Goal: Information Seeking & Learning: Learn about a topic

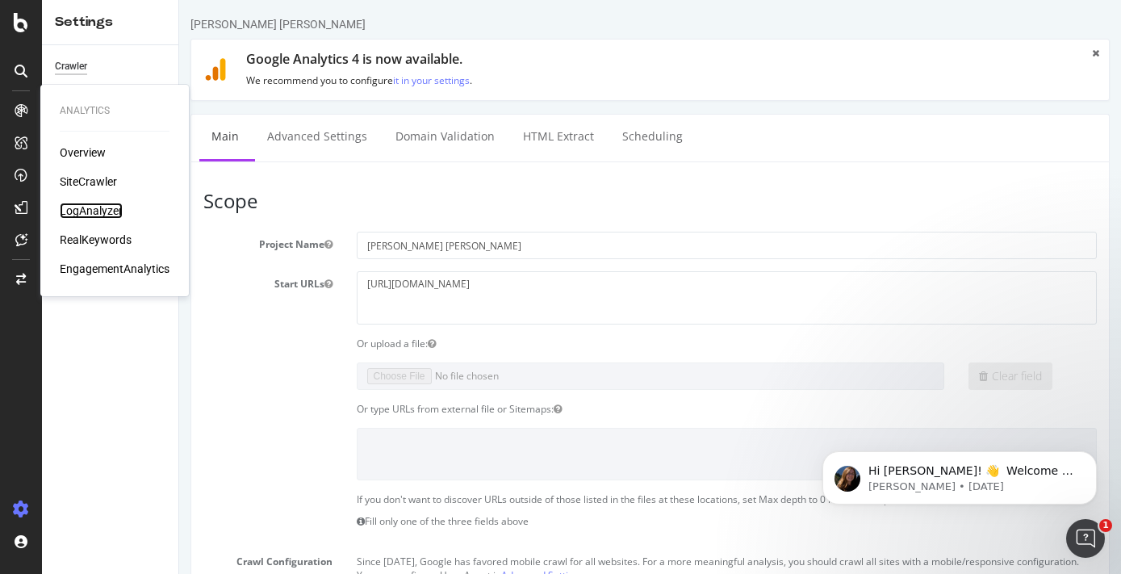
click at [90, 215] on div "LogAnalyzer" at bounding box center [91, 211] width 63 height 16
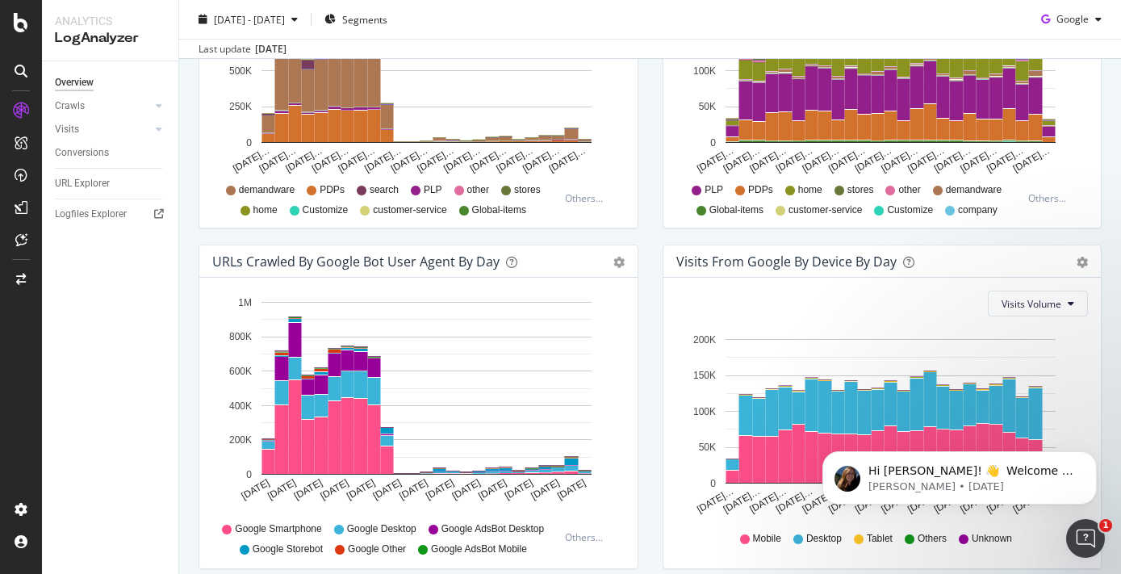
scroll to position [772, 0]
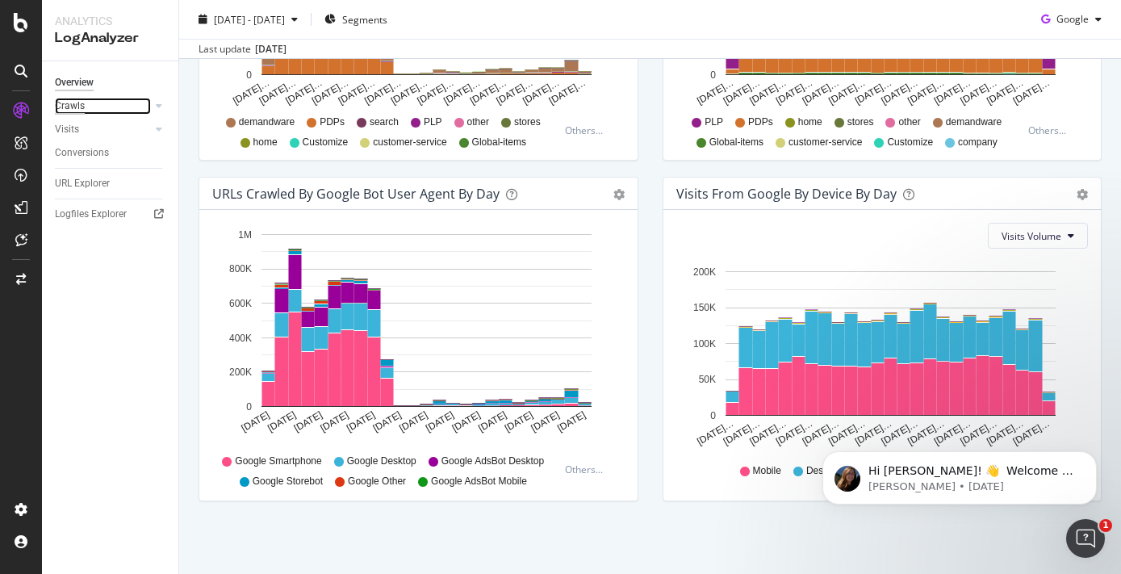
click at [72, 107] on div "Crawls" at bounding box center [70, 106] width 30 height 17
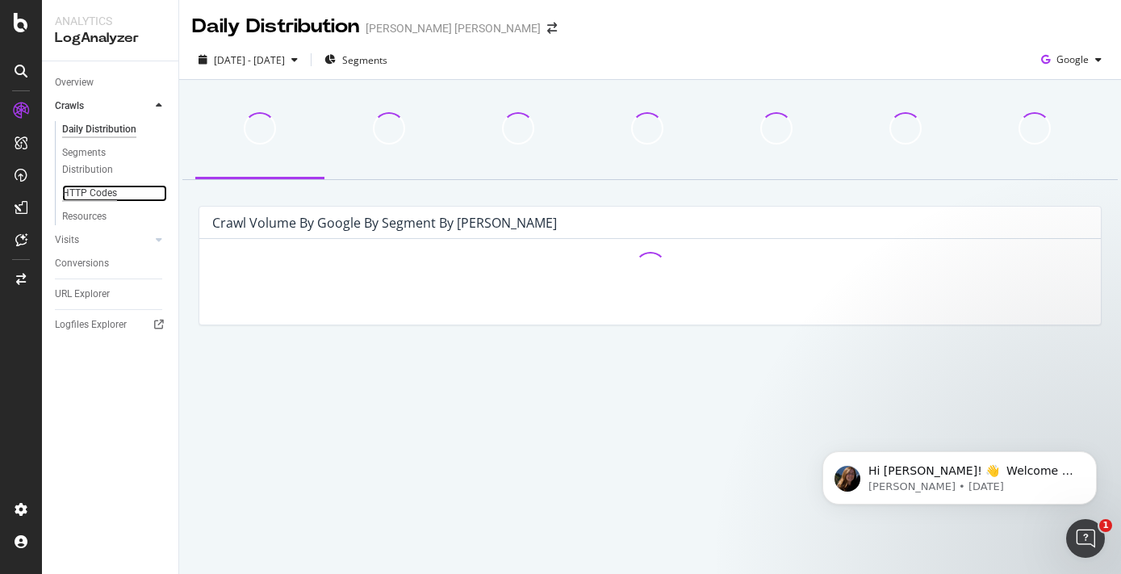
click at [90, 190] on div "HTTP Codes" at bounding box center [89, 193] width 55 height 17
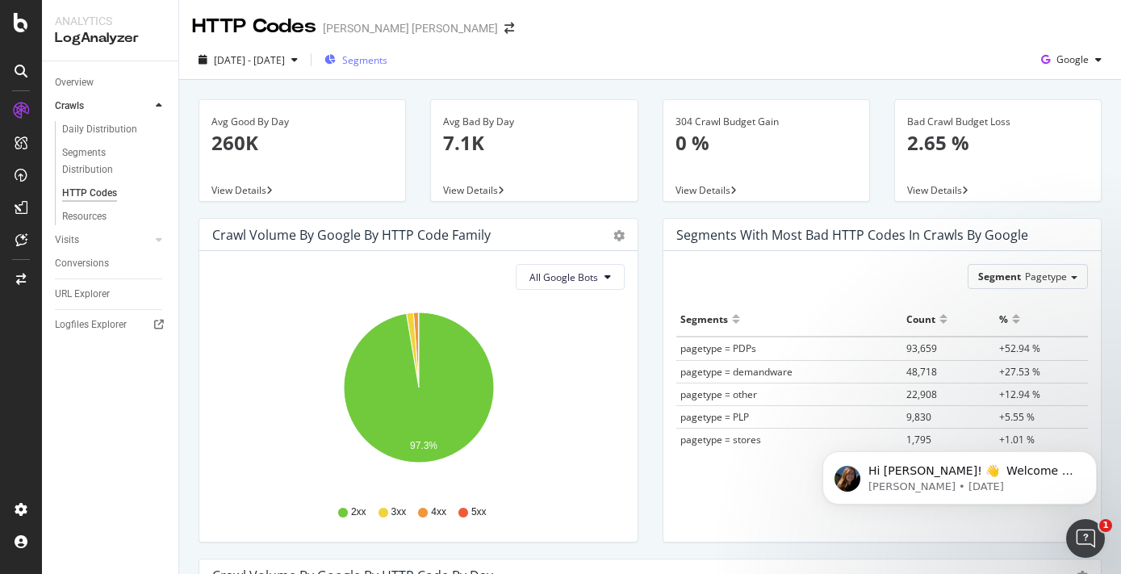
click at [387, 61] on span "Segments" at bounding box center [364, 60] width 45 height 14
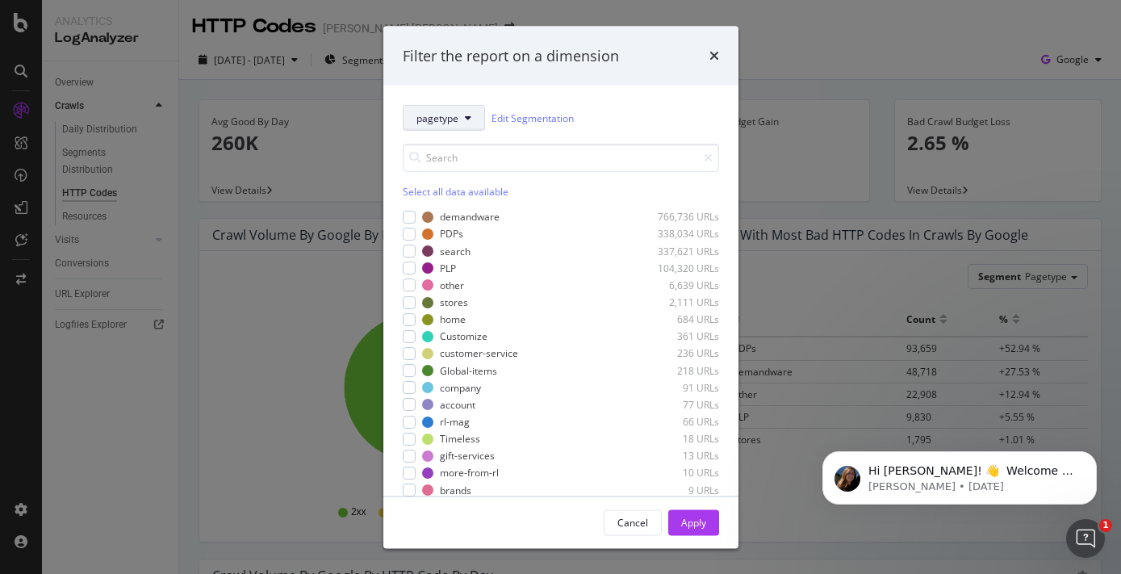
click at [474, 118] on button "pagetype" at bounding box center [444, 118] width 82 height 26
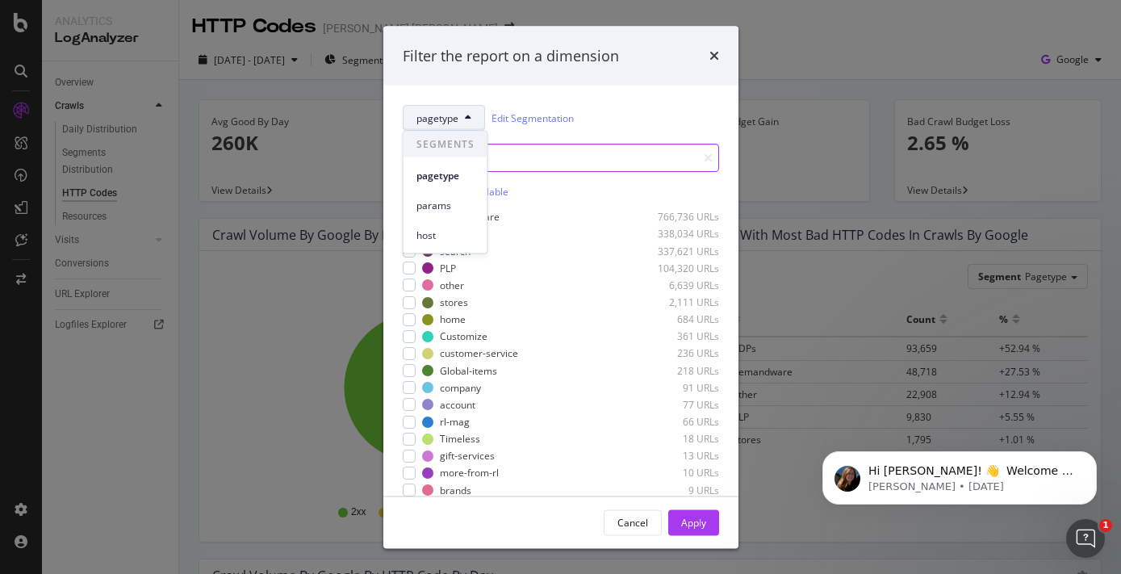
click at [584, 153] on input "modal" at bounding box center [561, 158] width 316 height 28
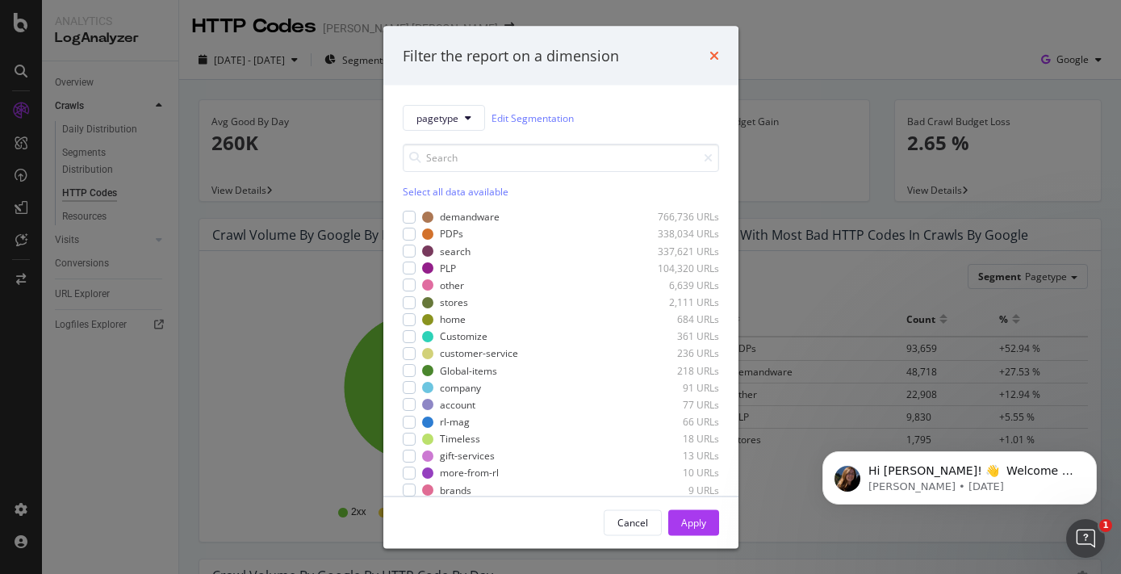
click at [713, 54] on icon "times" at bounding box center [714, 55] width 10 height 13
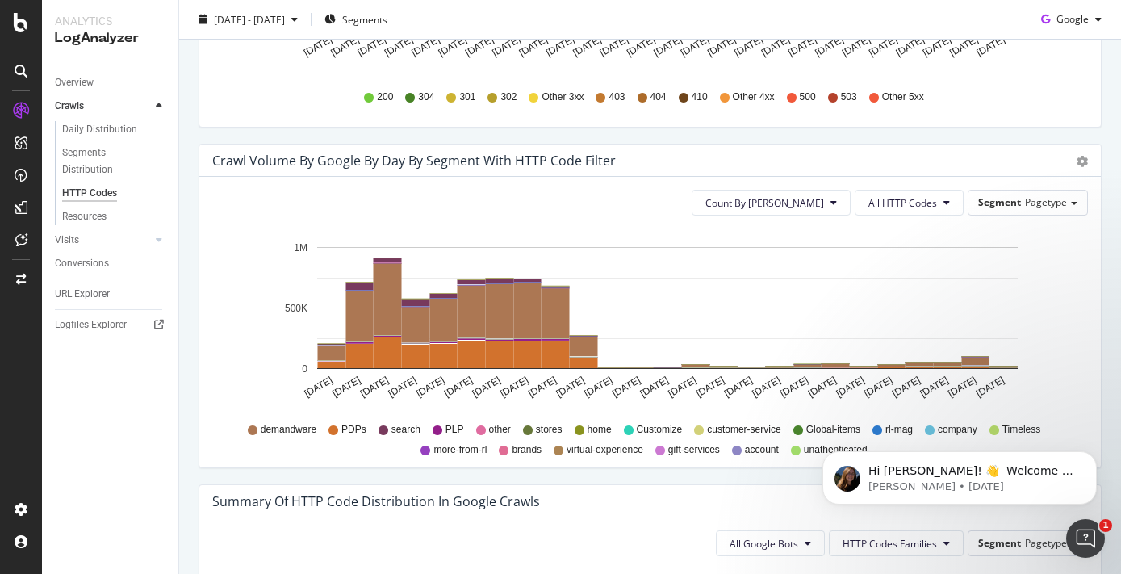
scroll to position [763, 0]
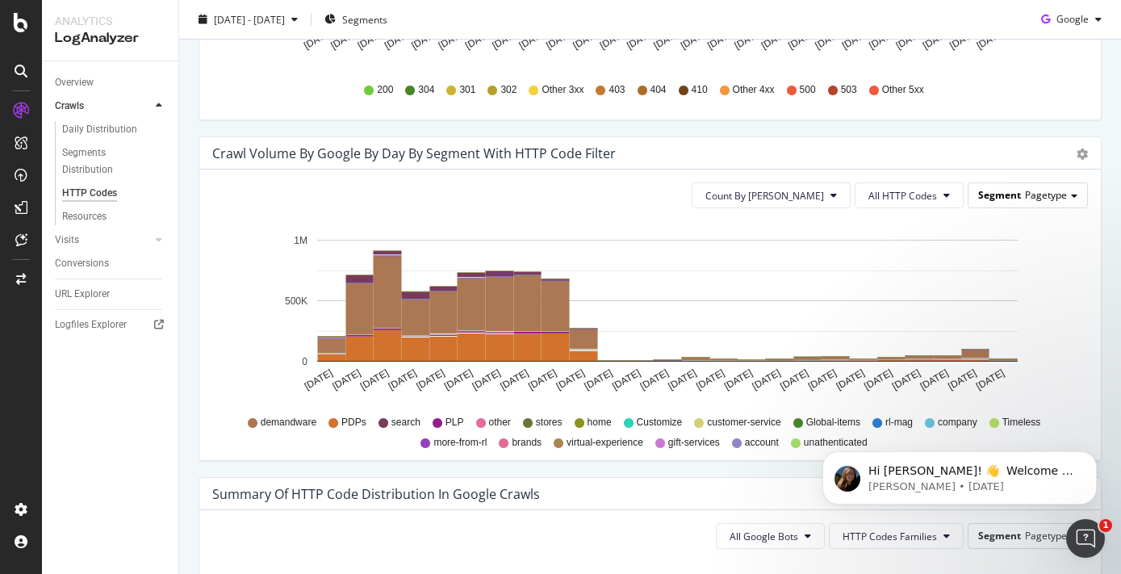
click at [1031, 195] on span "Pagetype" at bounding box center [1046, 195] width 42 height 14
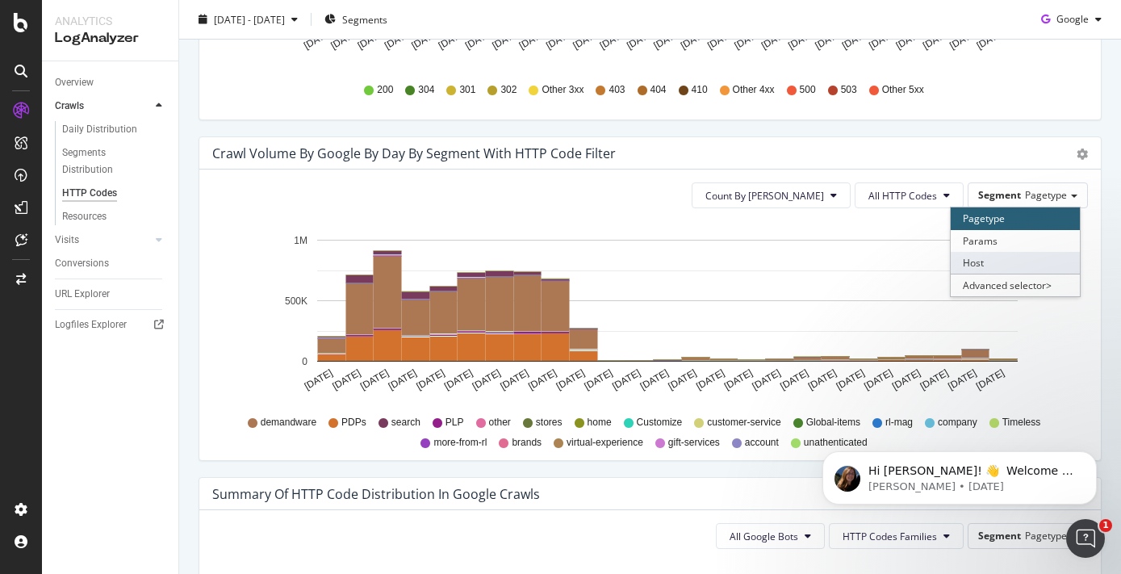
click at [990, 260] on div "Host" at bounding box center [1015, 263] width 129 height 22
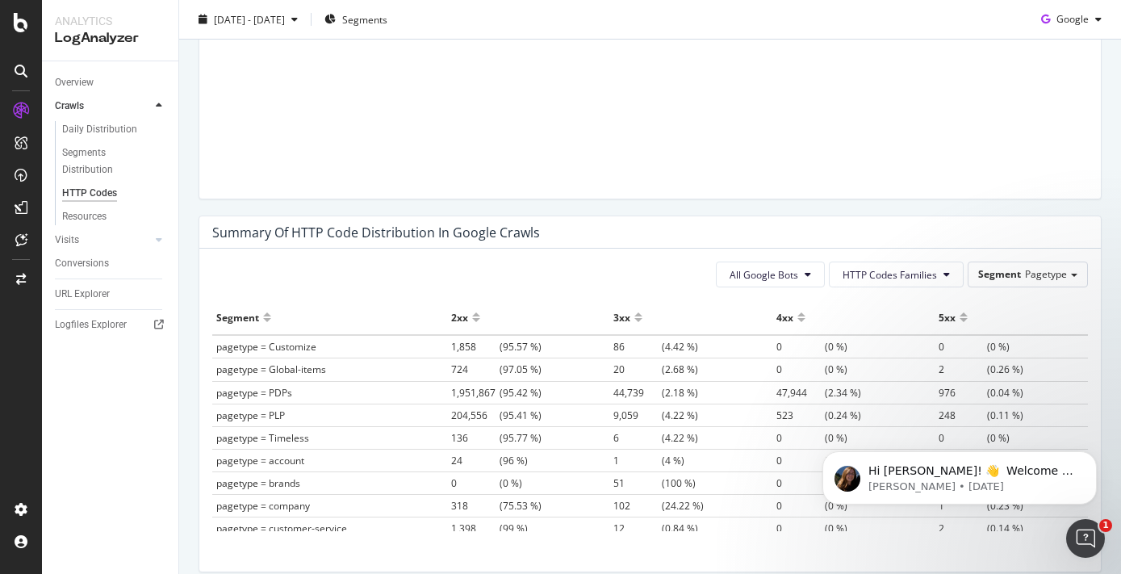
scroll to position [1027, 0]
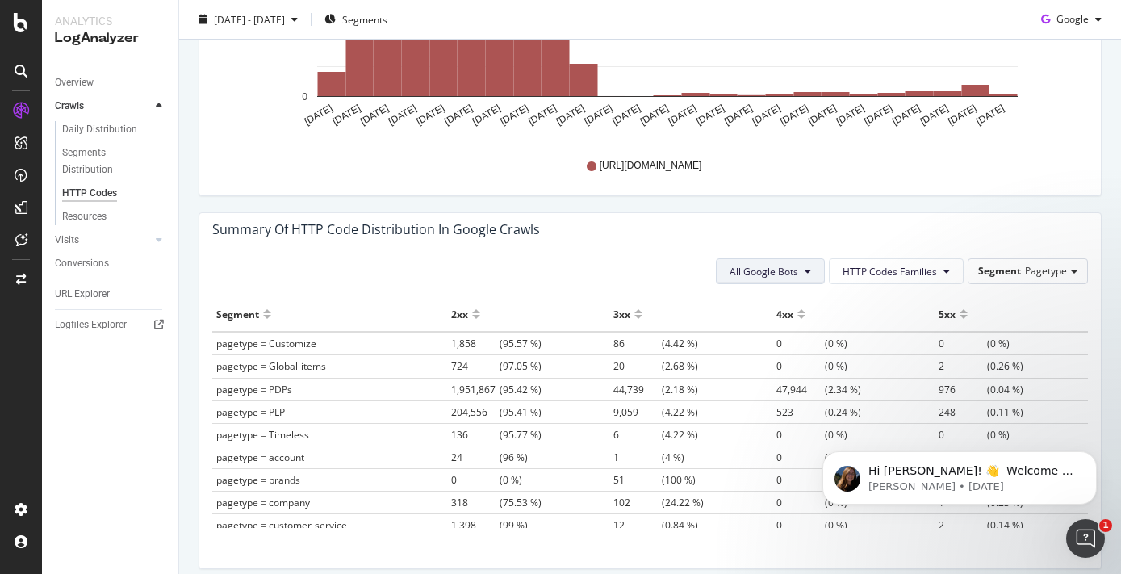
click at [803, 271] on button "All Google Bots" at bounding box center [770, 271] width 109 height 26
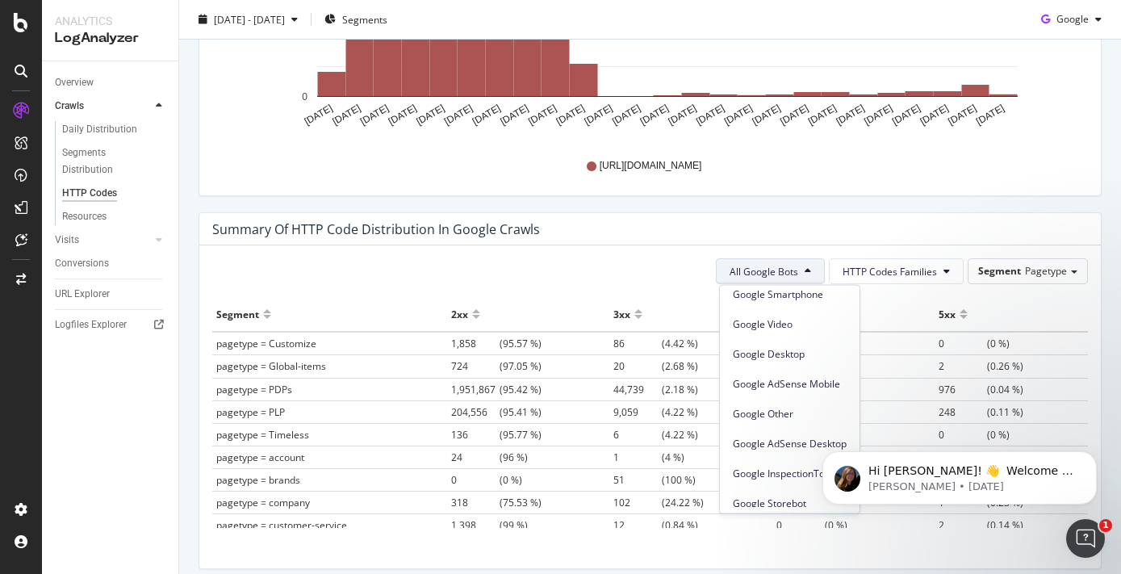
scroll to position [137, 0]
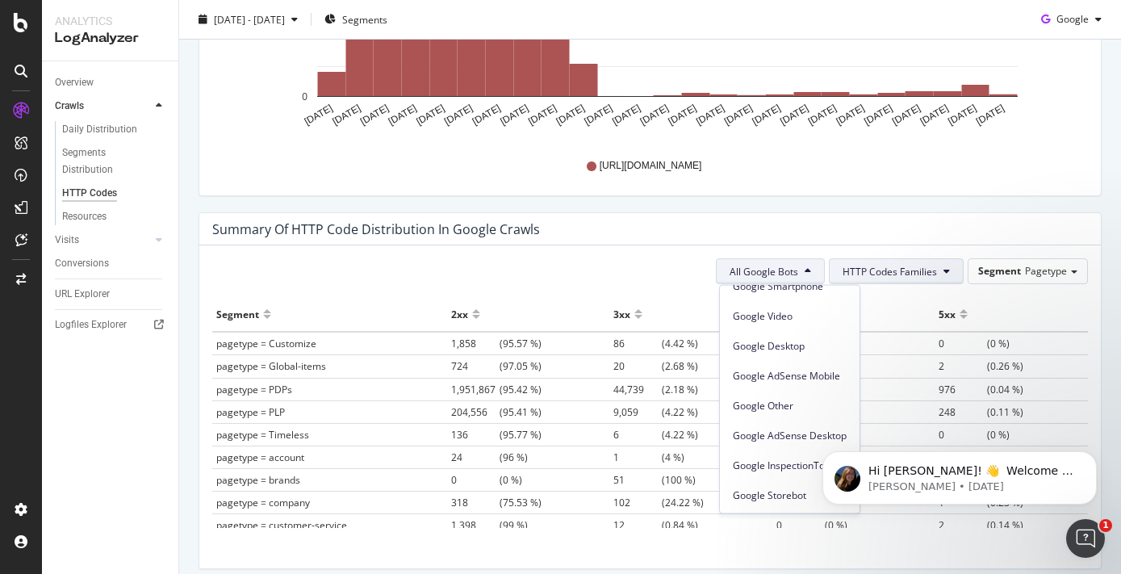
click at [950, 277] on button "HTTP Codes Families" at bounding box center [896, 271] width 135 height 26
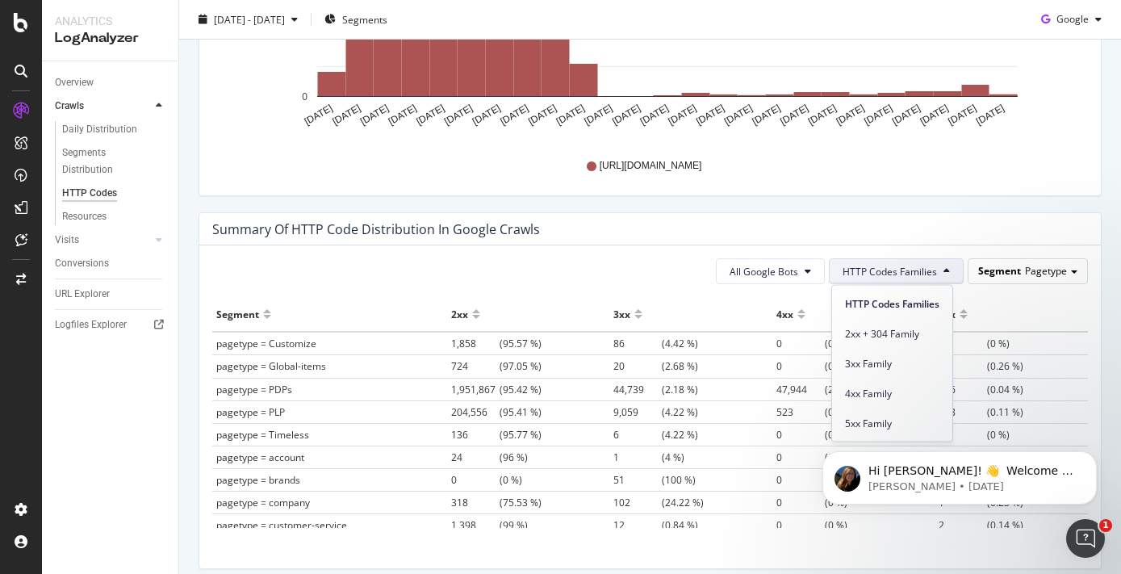
click at [1028, 278] on div "Segment Pagetype" at bounding box center [1027, 270] width 119 height 23
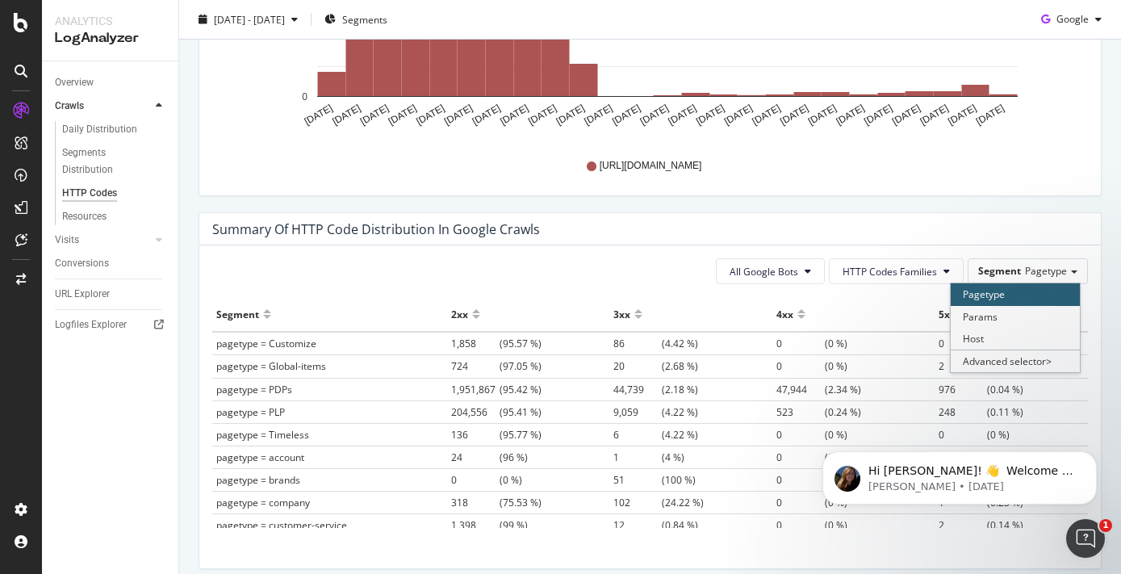
click at [978, 222] on div "Summary of HTTP Code Distribution in google crawls" at bounding box center [637, 229] width 851 height 16
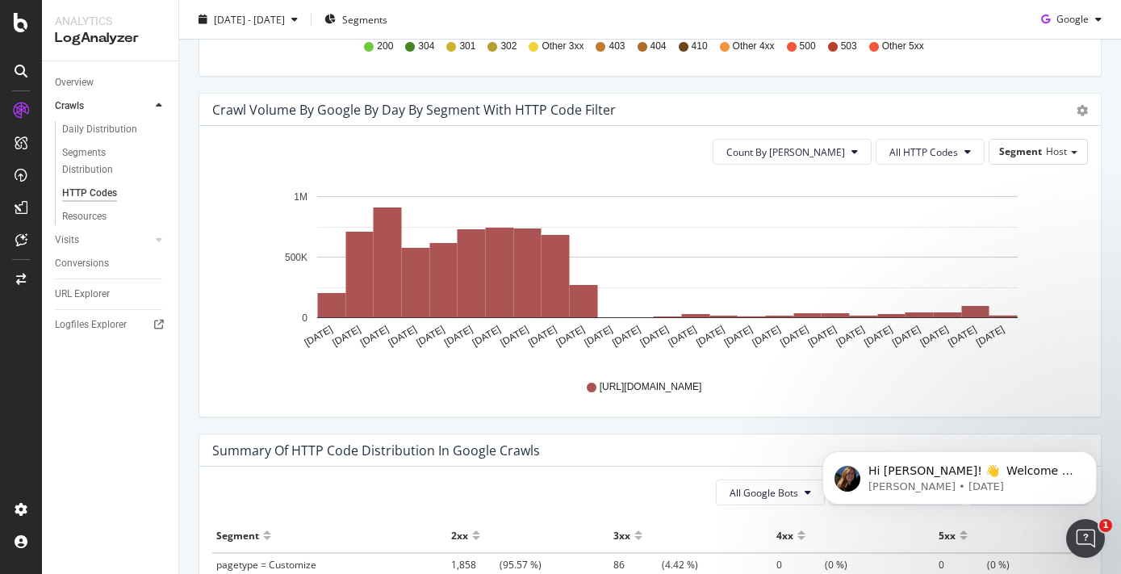
scroll to position [791, 0]
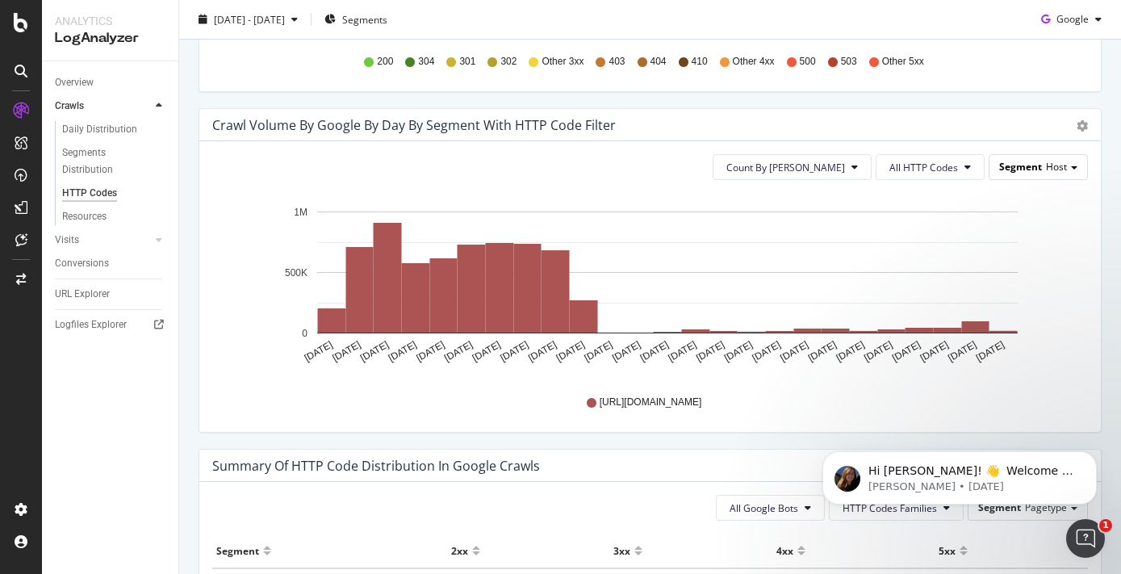
click at [1053, 167] on span "Host" at bounding box center [1056, 167] width 21 height 14
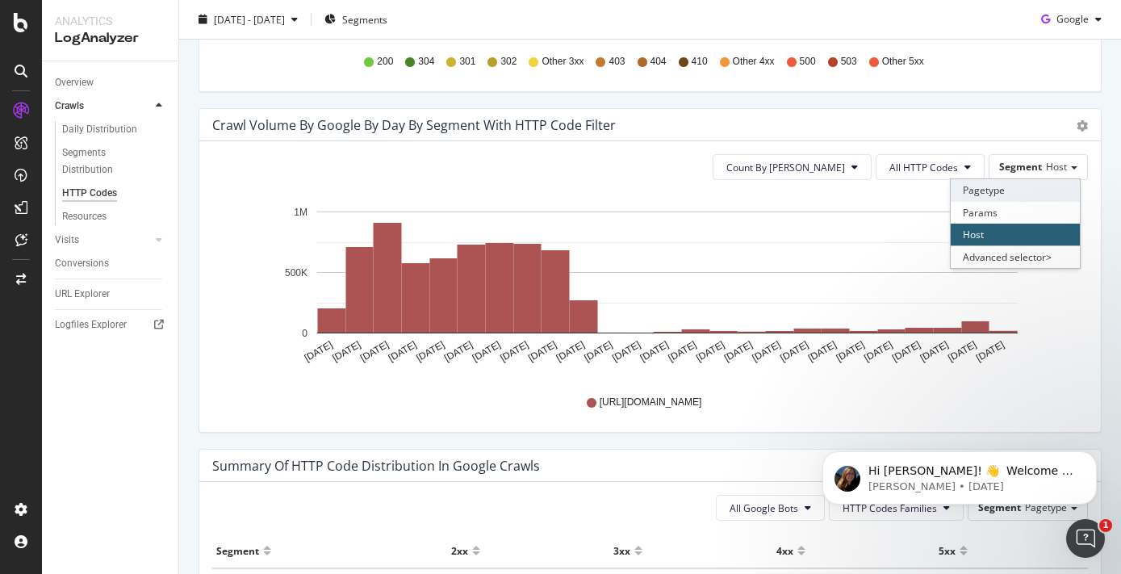
click at [999, 195] on div "Pagetype" at bounding box center [1015, 190] width 129 height 22
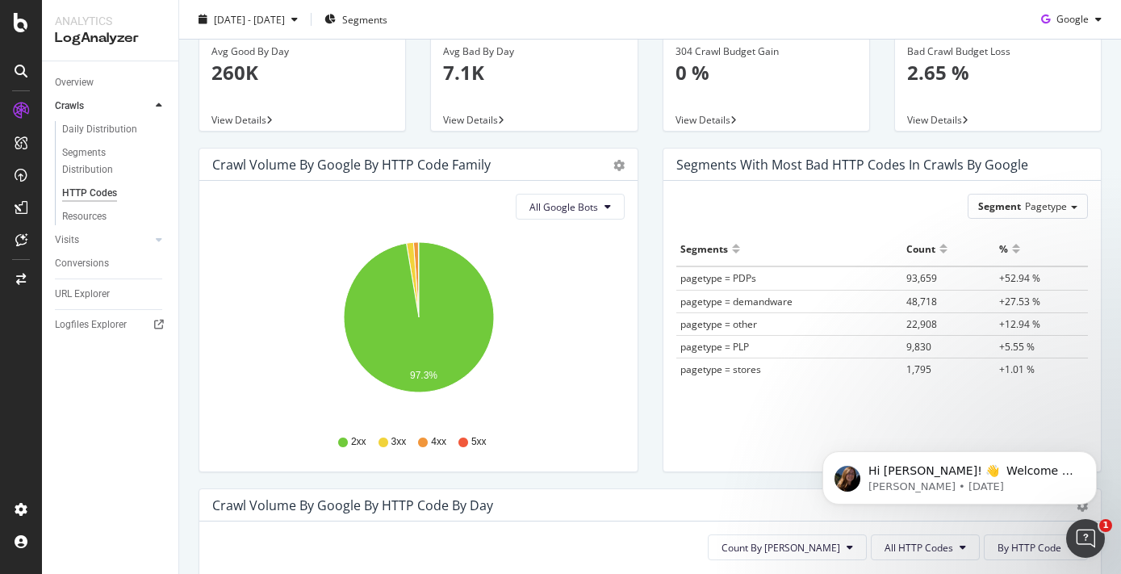
scroll to position [0, 0]
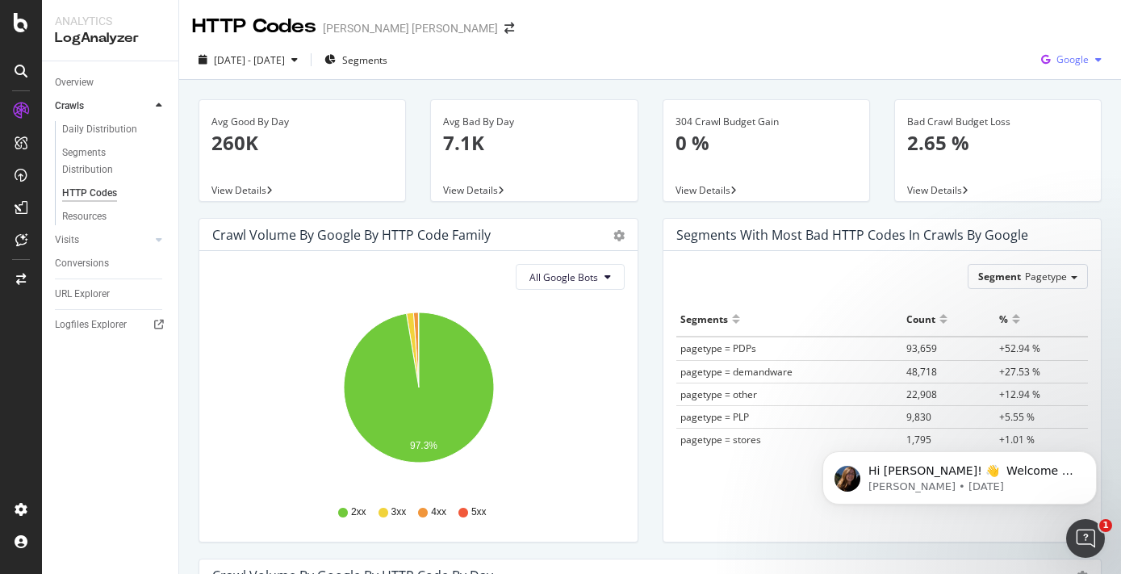
click at [1085, 57] on span "Google" at bounding box center [1072, 59] width 32 height 14
click at [1056, 148] on span "OpenAI" at bounding box center [1073, 151] width 60 height 15
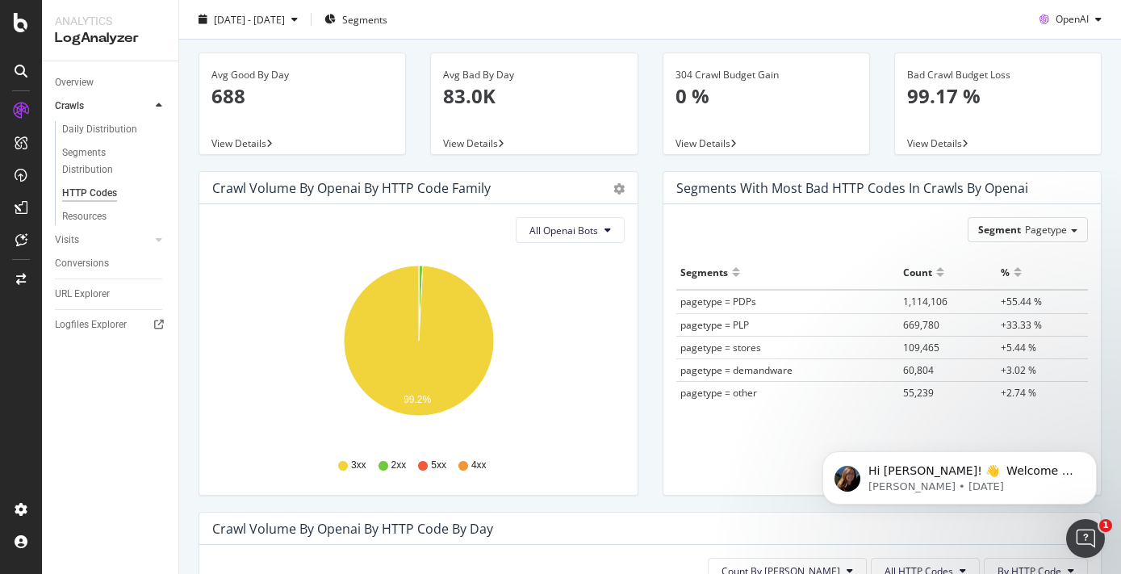
scroll to position [49, 0]
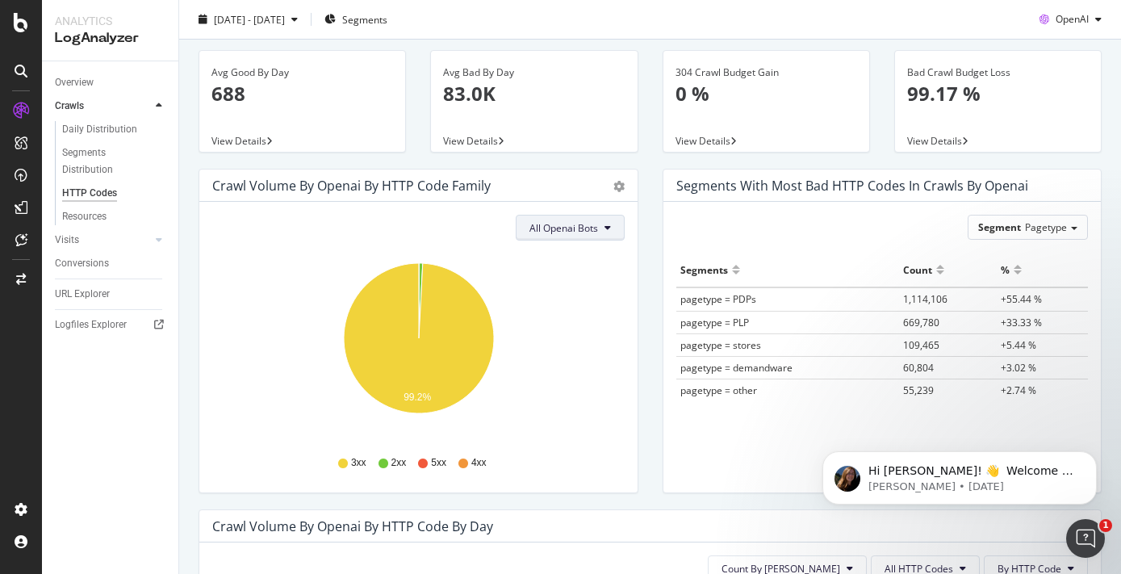
click at [611, 228] on button "All Openai Bots" at bounding box center [570, 228] width 109 height 26
click at [582, 352] on span "ChatGPT-User" at bounding box center [564, 349] width 70 height 15
click at [610, 236] on button "ChatGPT-User" at bounding box center [572, 228] width 105 height 26
click at [596, 318] on span "OAI-SearchBot" at bounding box center [569, 319] width 69 height 15
click at [617, 220] on button "OAI-SearchBot" at bounding box center [571, 228] width 107 height 26
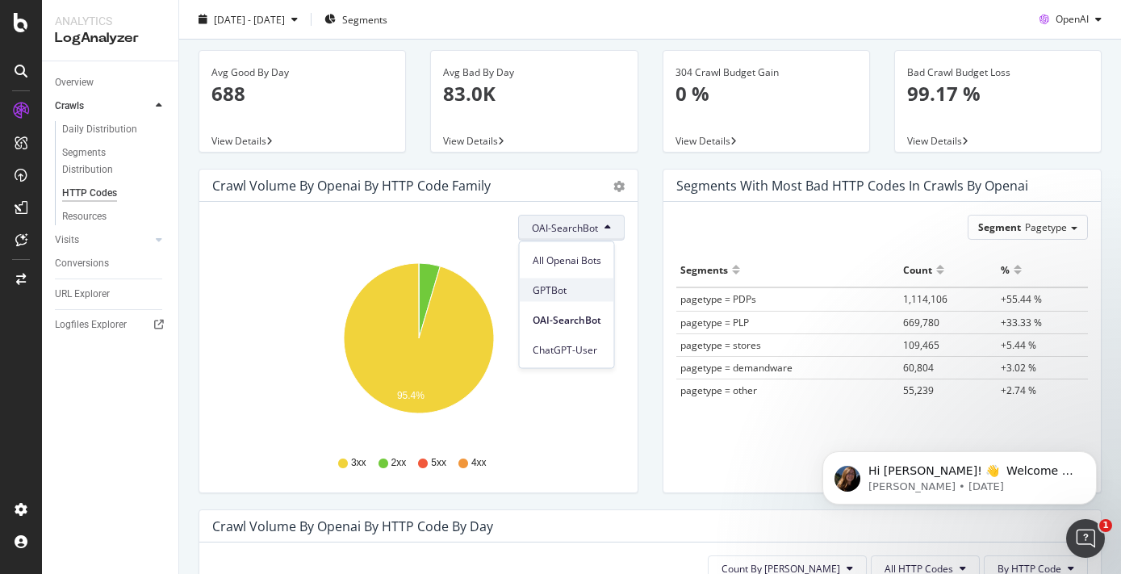
click at [590, 289] on span "GPTBot" at bounding box center [567, 289] width 69 height 15
click at [606, 231] on icon at bounding box center [607, 228] width 6 height 10
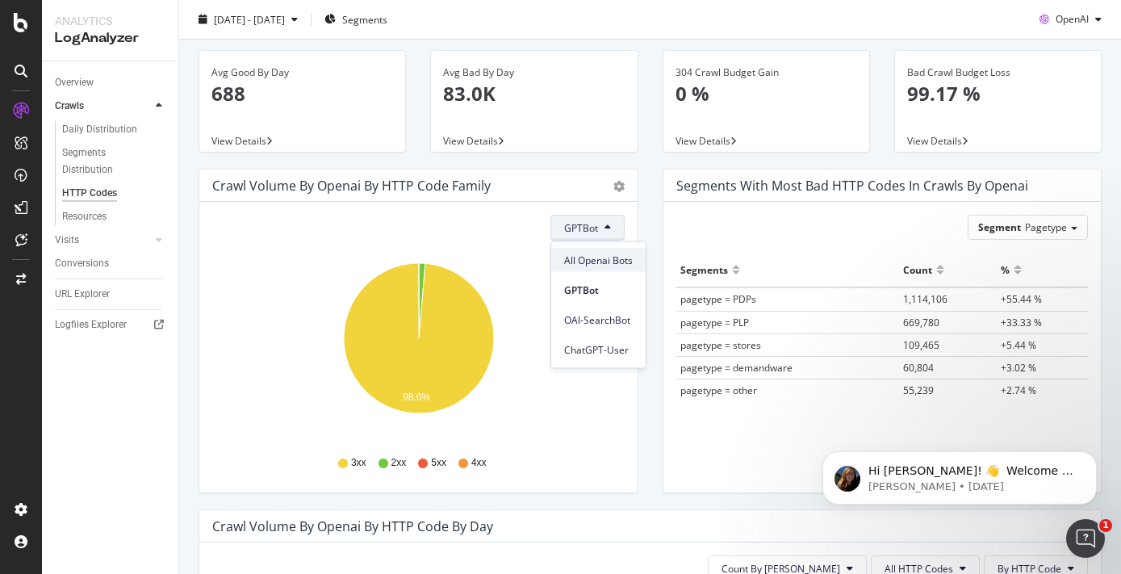
click at [592, 269] on div "All Openai Bots" at bounding box center [598, 260] width 94 height 23
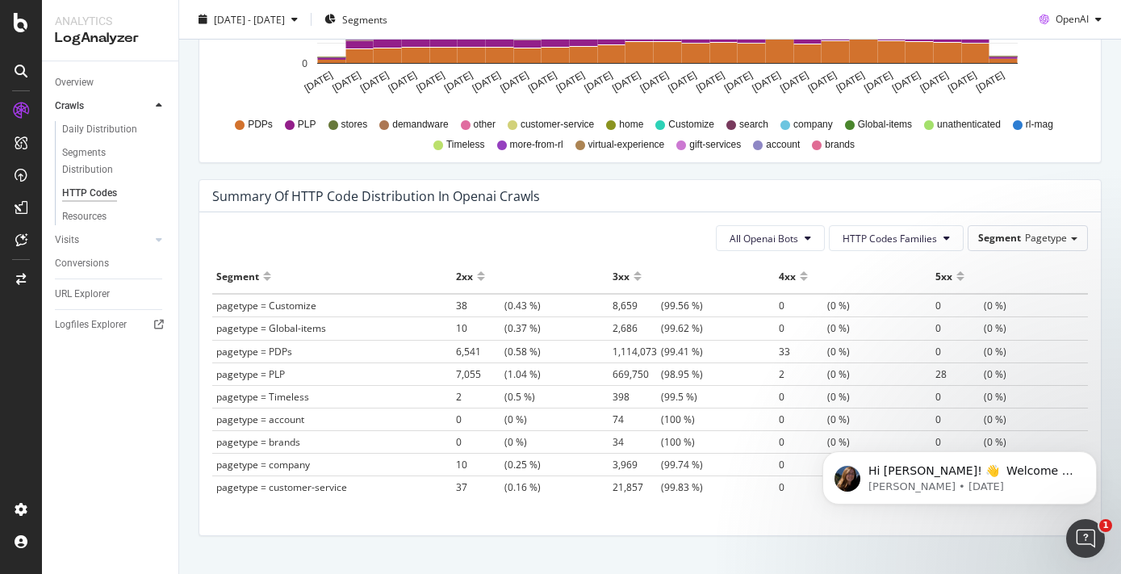
scroll to position [0, 0]
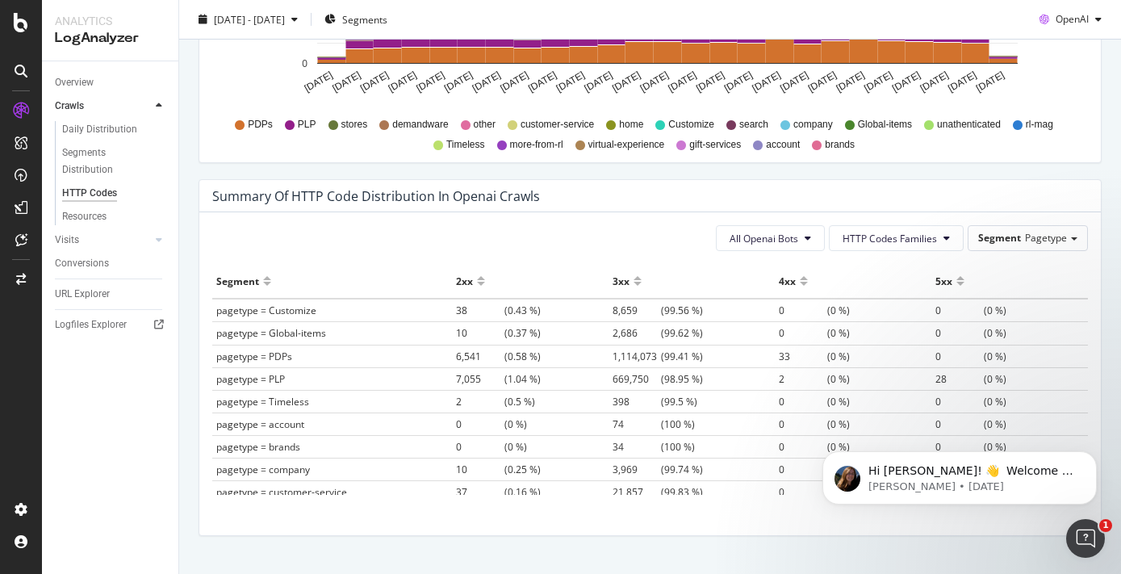
click at [626, 356] on span "1,114,073" at bounding box center [637, 356] width 48 height 14
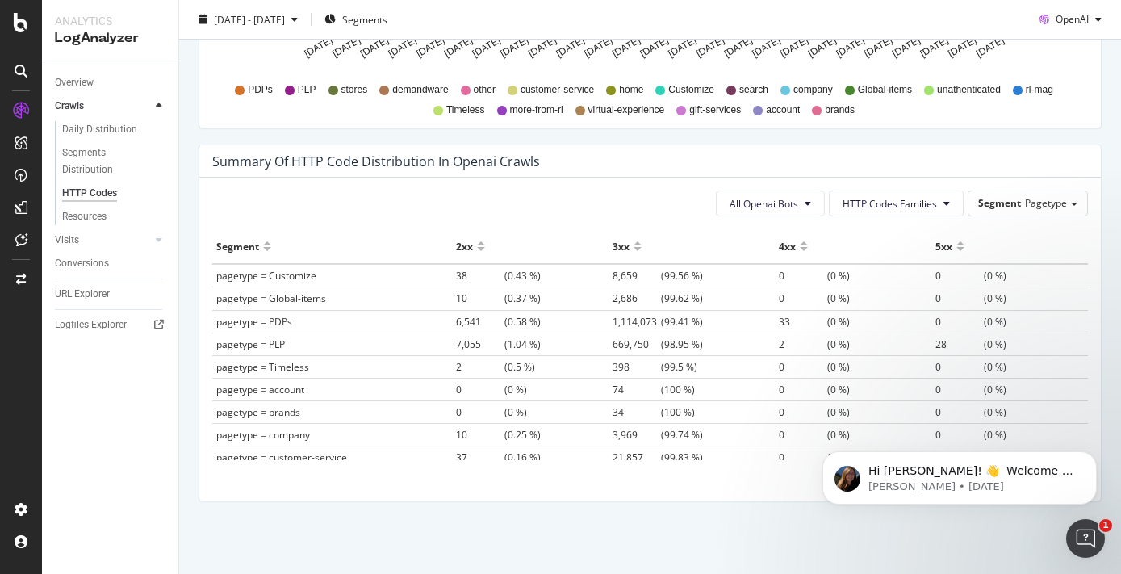
click at [704, 321] on td "1,114,073 (99.41 %)" at bounding box center [692, 321] width 166 height 23
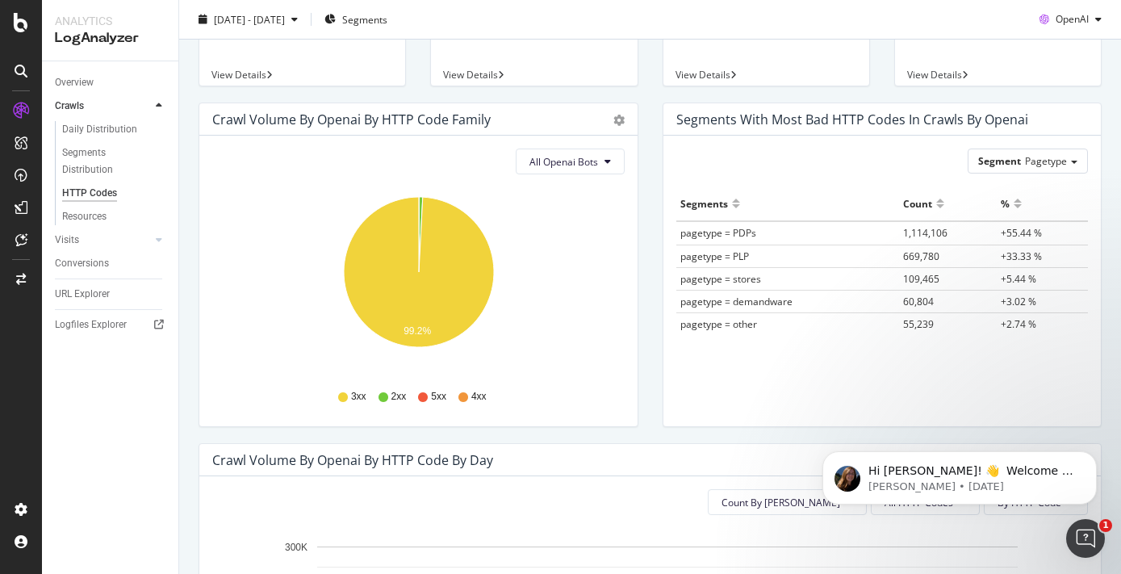
scroll to position [43, 0]
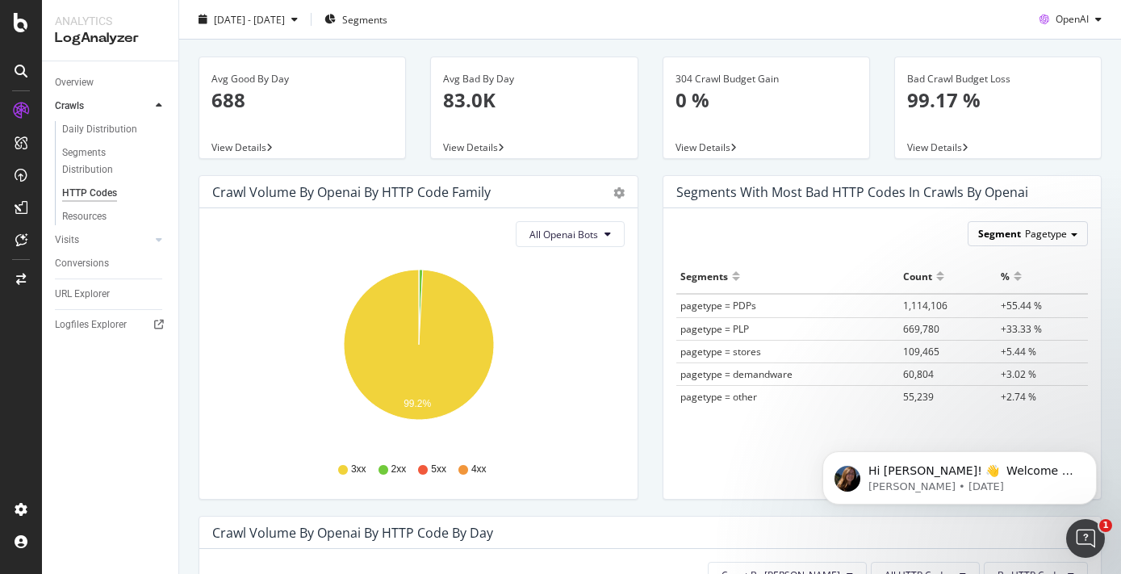
click at [1054, 232] on span "Pagetype" at bounding box center [1046, 234] width 42 height 14
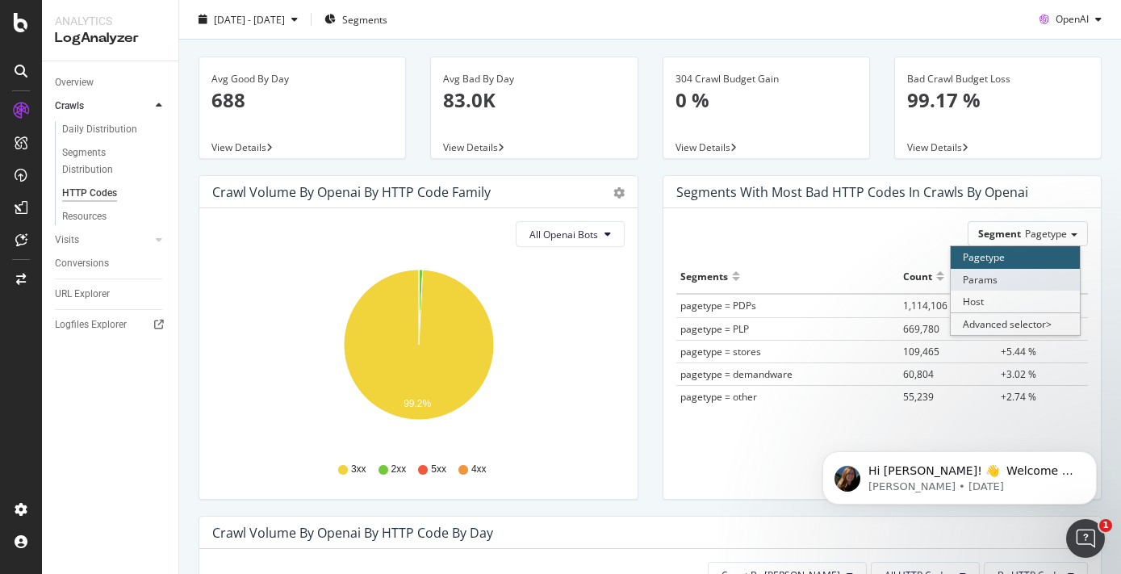
click at [1025, 278] on div "Params" at bounding box center [1015, 280] width 129 height 22
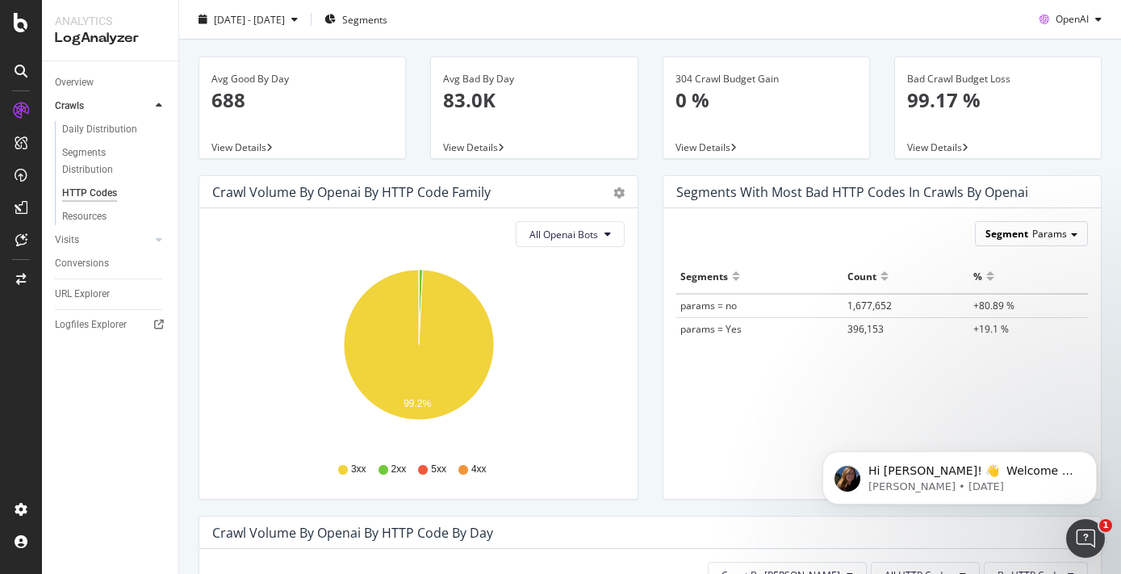
click at [1040, 233] on span "Params" at bounding box center [1049, 234] width 35 height 14
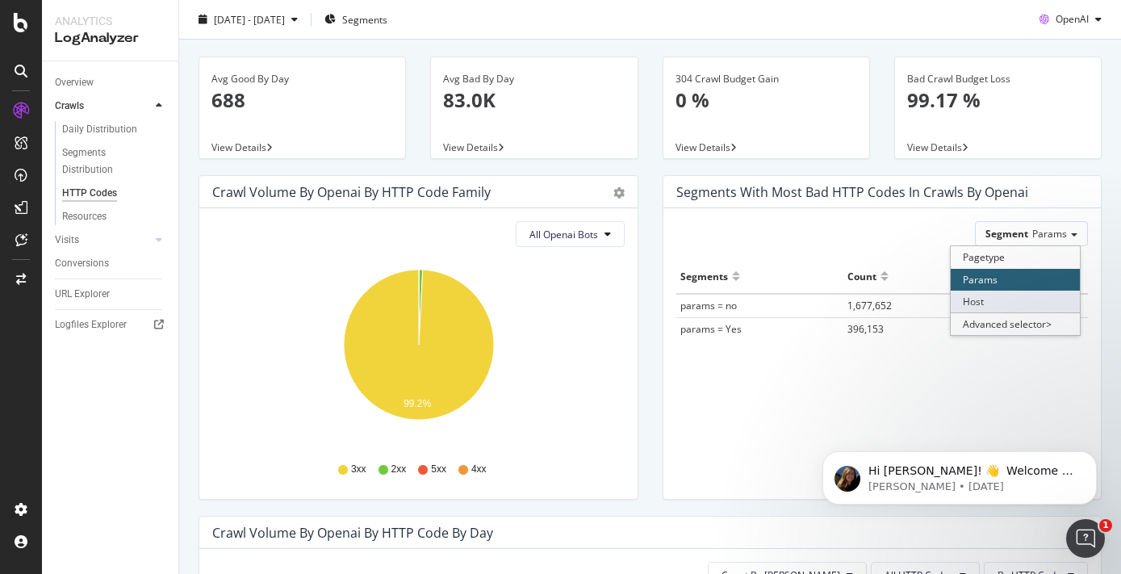
click at [997, 299] on div "Host" at bounding box center [1015, 302] width 129 height 22
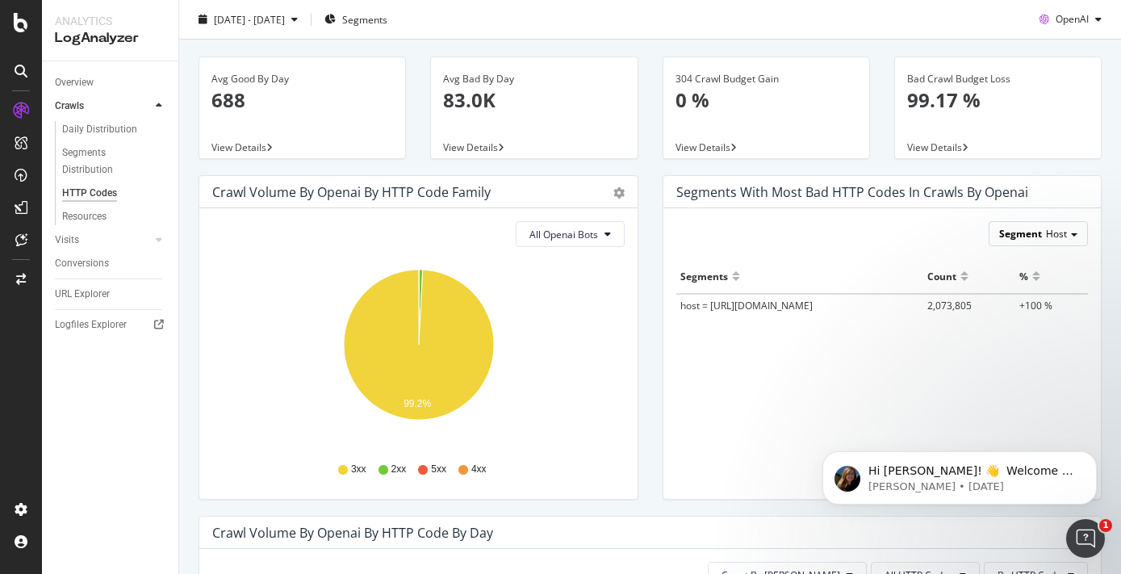
click at [1056, 234] on span "Host" at bounding box center [1056, 234] width 21 height 14
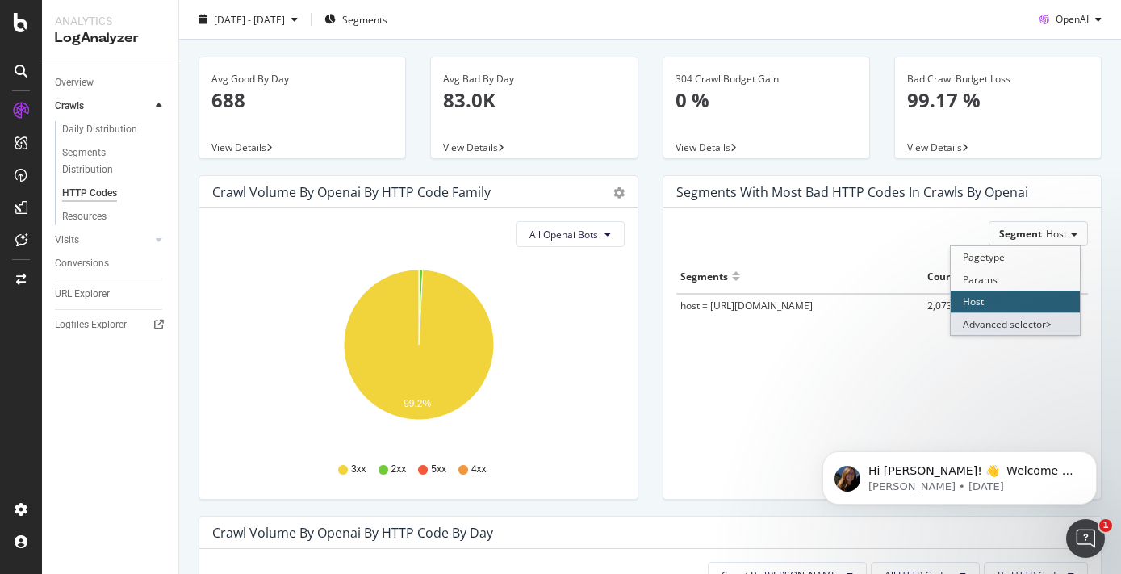
click at [1012, 324] on div "Advanced selector >" at bounding box center [1015, 323] width 129 height 23
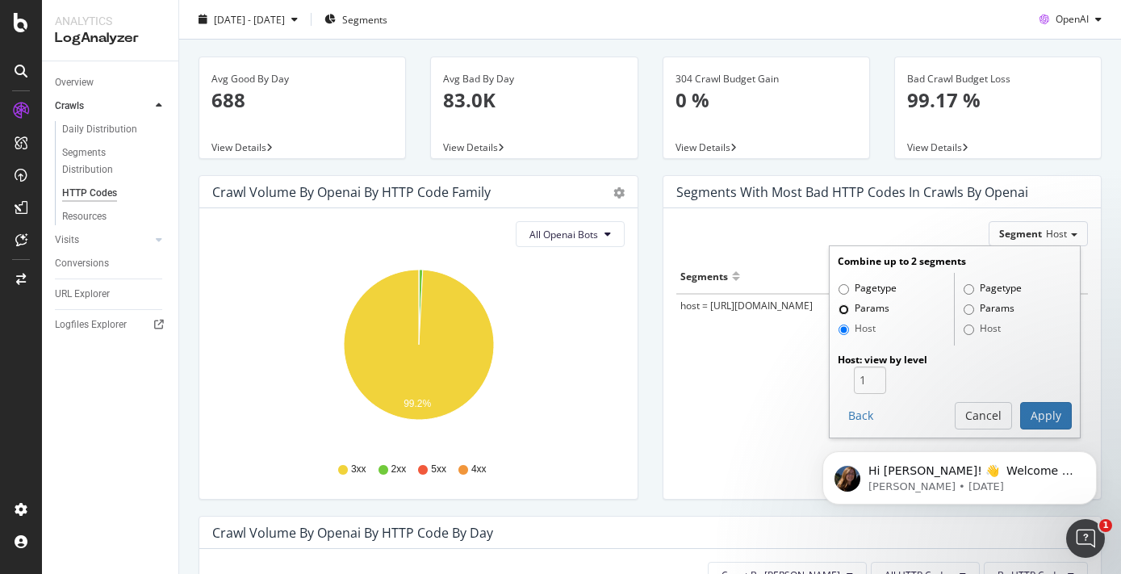
click at [842, 307] on input "Params" at bounding box center [844, 309] width 10 height 10
radio input "true"
radio input "false"
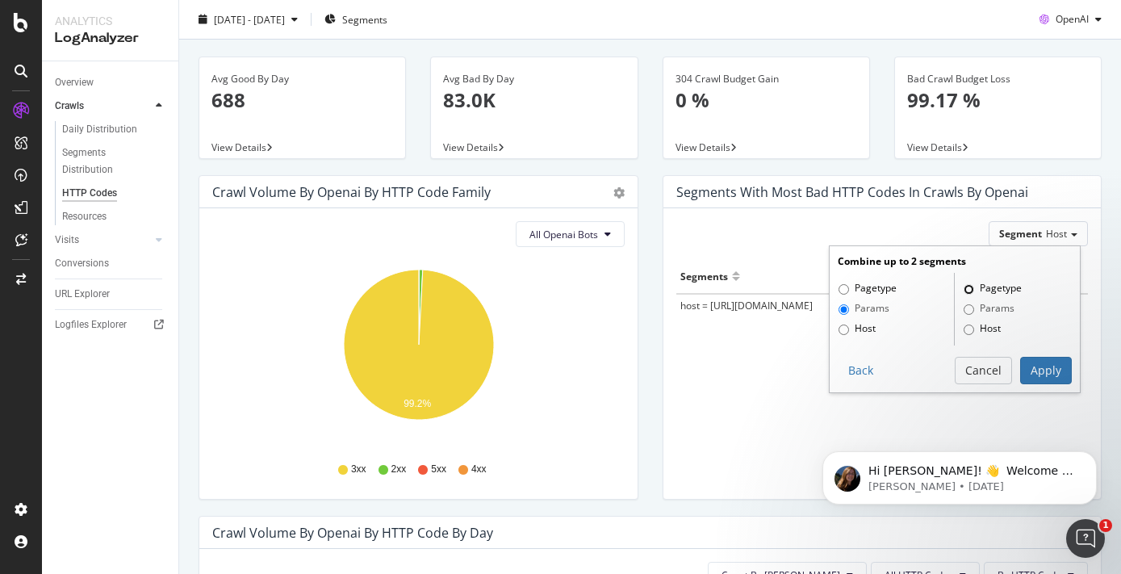
click at [971, 287] on input "Pagetype" at bounding box center [969, 289] width 10 height 10
radio input "true"
click at [1053, 371] on button "Apply" at bounding box center [1046, 370] width 52 height 27
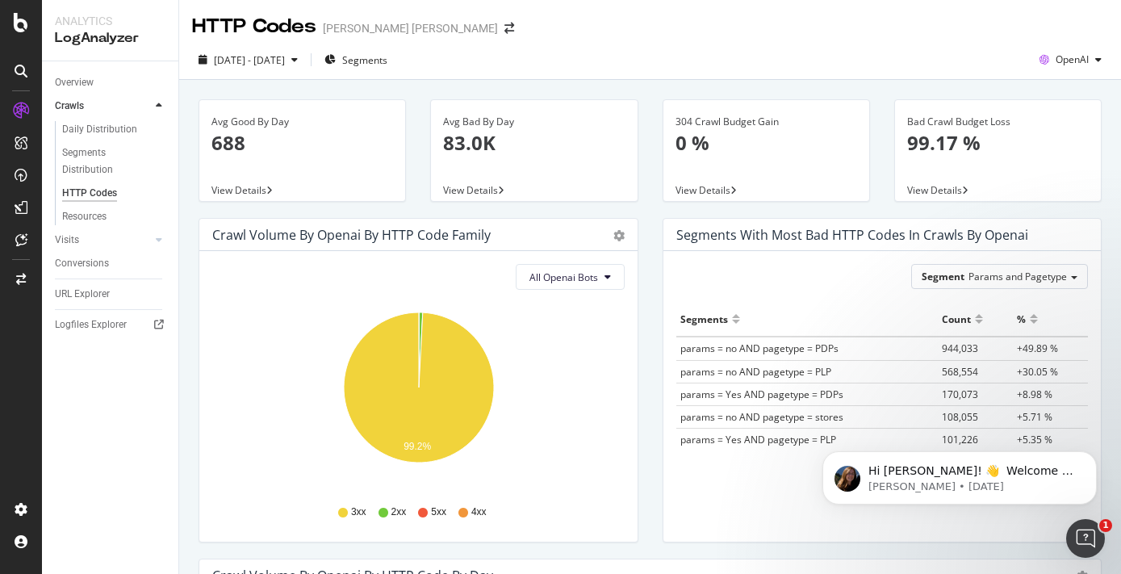
scroll to position [0, 0]
click at [938, 189] on span "View Details" at bounding box center [934, 190] width 55 height 14
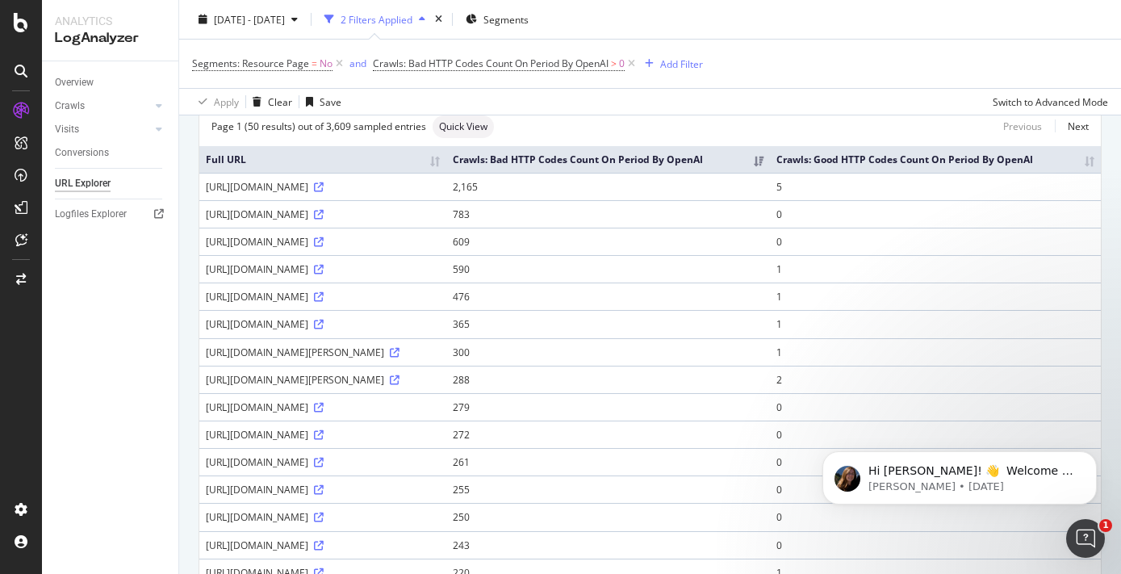
scroll to position [115, 0]
click at [324, 190] on icon at bounding box center [319, 186] width 10 height 10
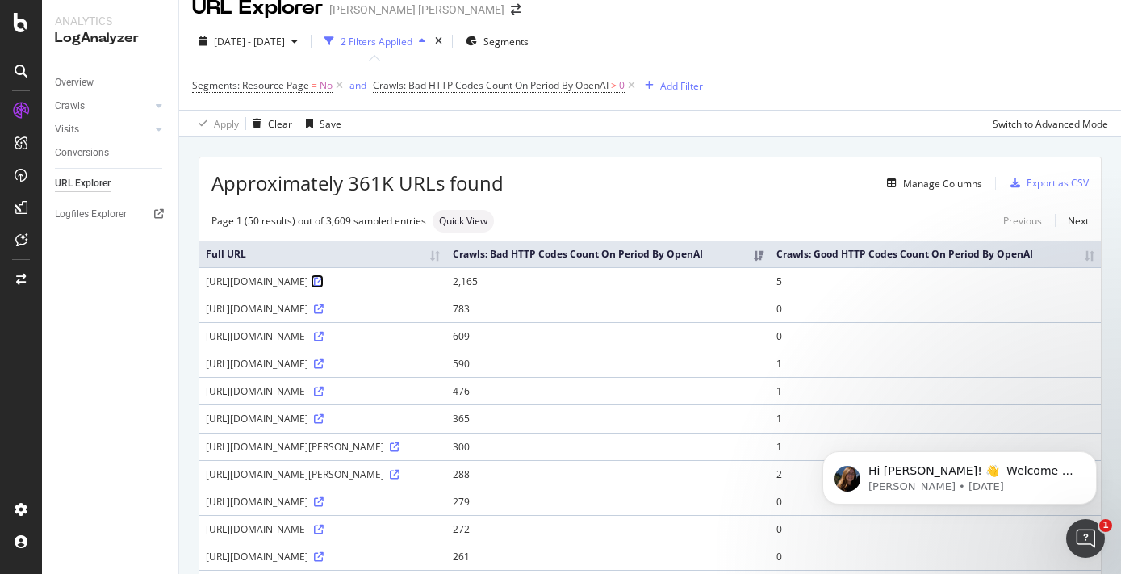
scroll to position [0, 0]
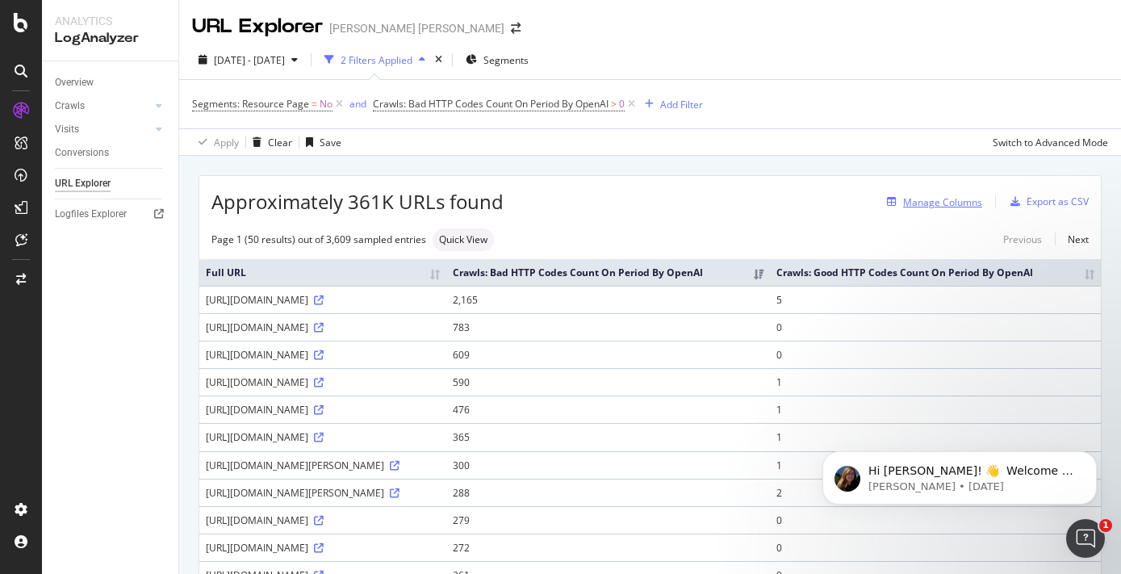
click at [948, 203] on div "Manage Columns" at bounding box center [942, 202] width 79 height 14
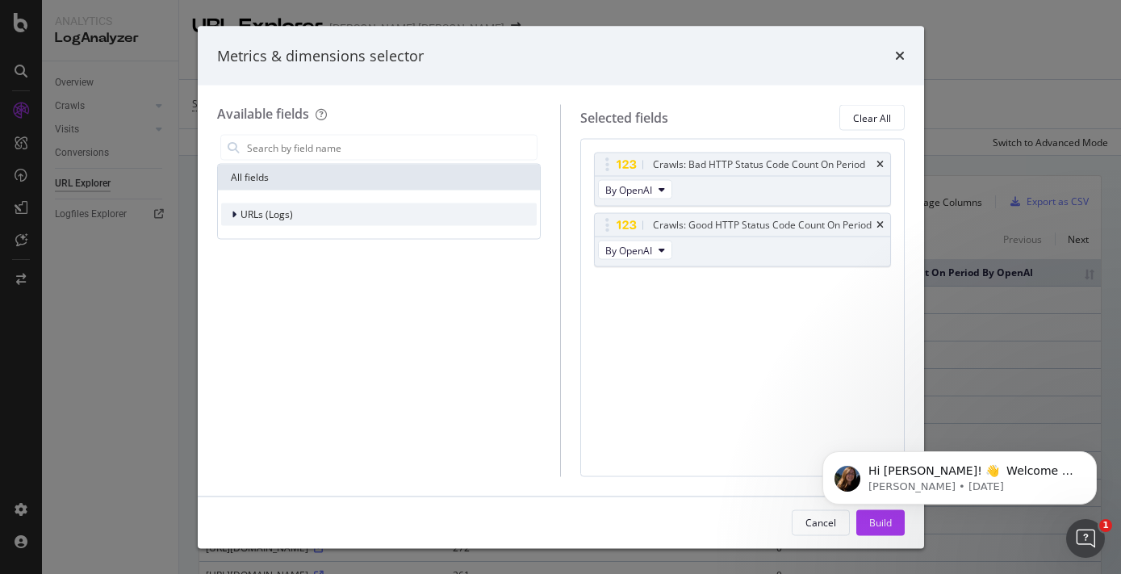
click at [233, 213] on icon "modal" at bounding box center [234, 215] width 5 height 10
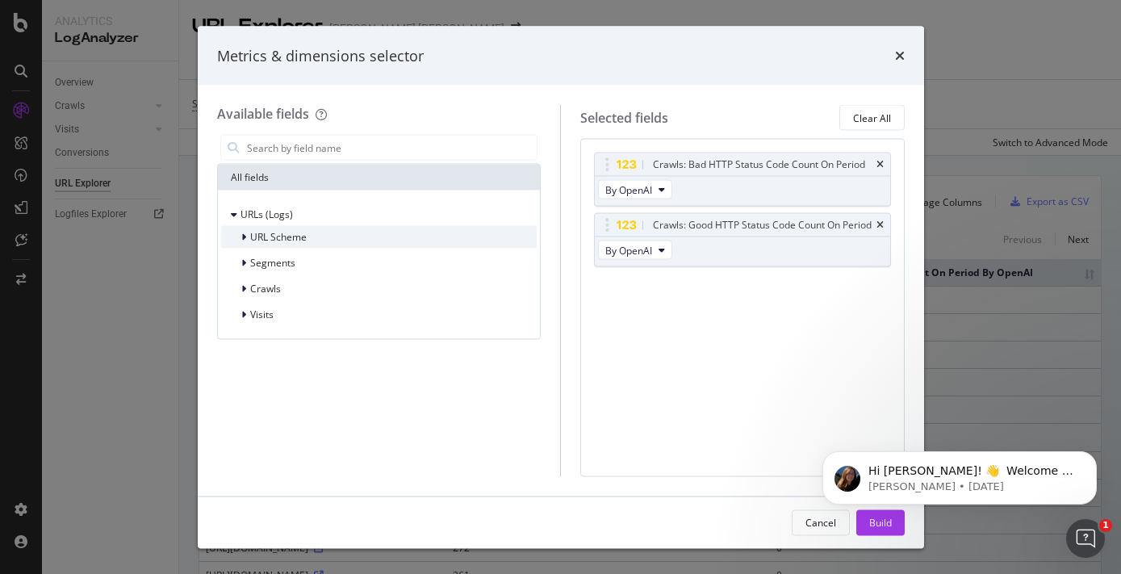
click at [244, 235] on icon "modal" at bounding box center [243, 237] width 5 height 10
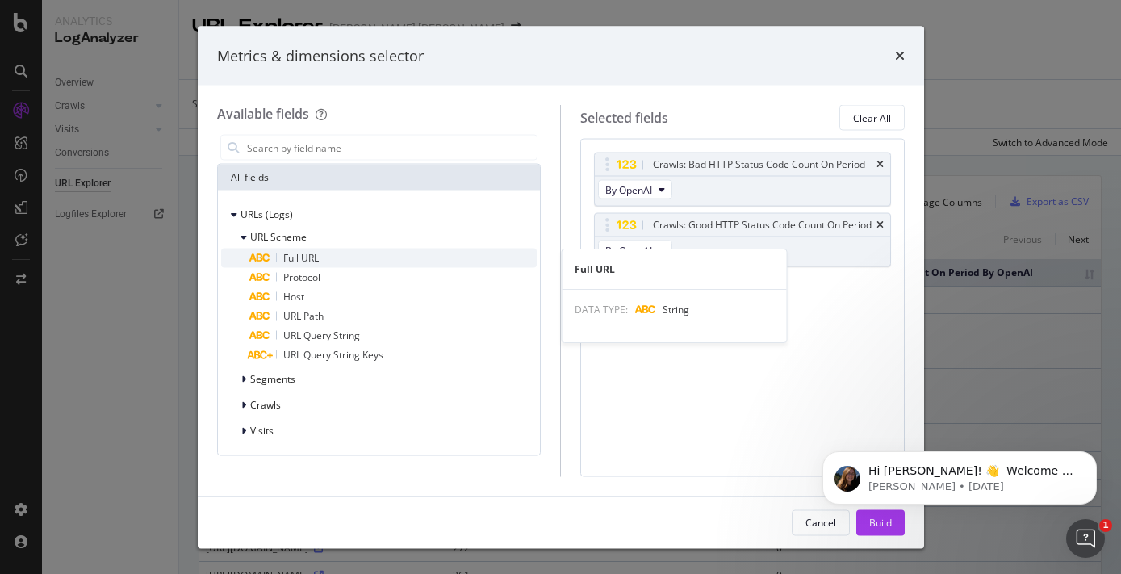
click at [309, 257] on span "Full URL" at bounding box center [301, 258] width 36 height 14
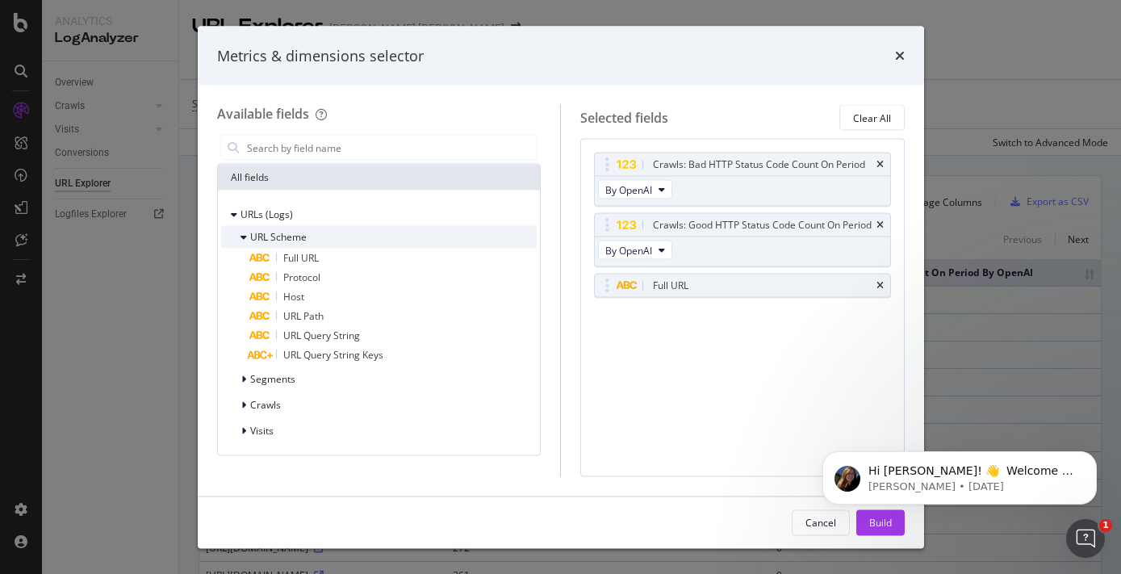
click at [245, 234] on icon "modal" at bounding box center [243, 237] width 6 height 10
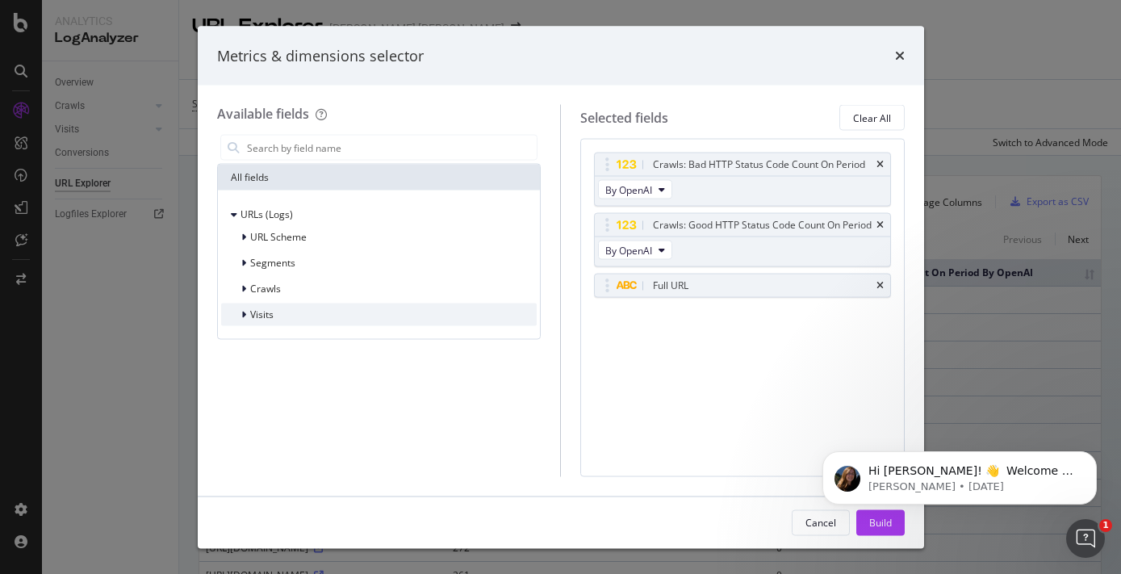
click at [242, 312] on icon "modal" at bounding box center [243, 315] width 5 height 10
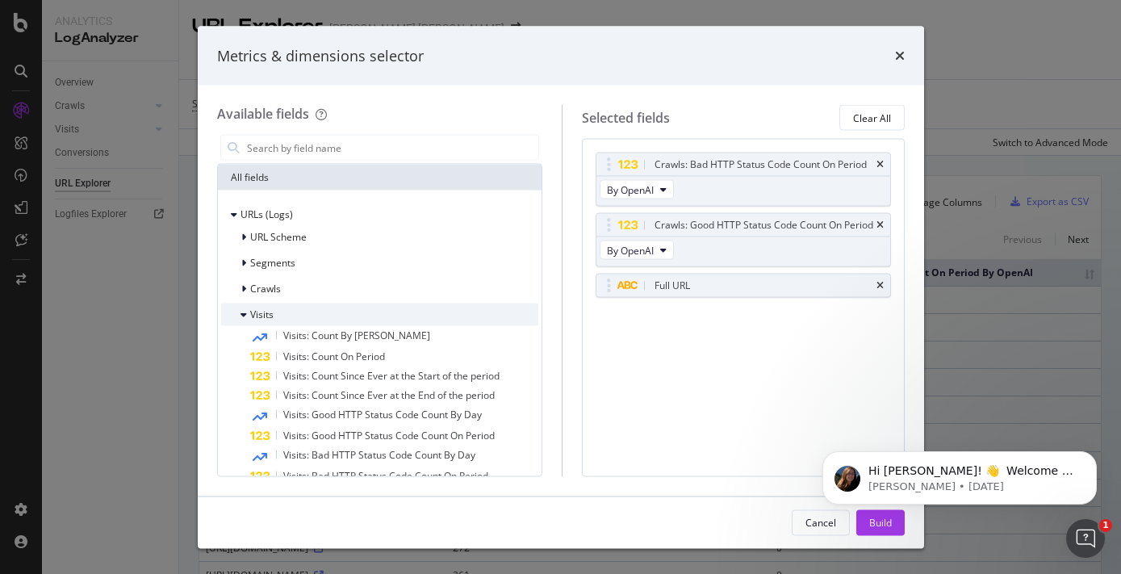
click at [242, 314] on icon "modal" at bounding box center [243, 315] width 6 height 10
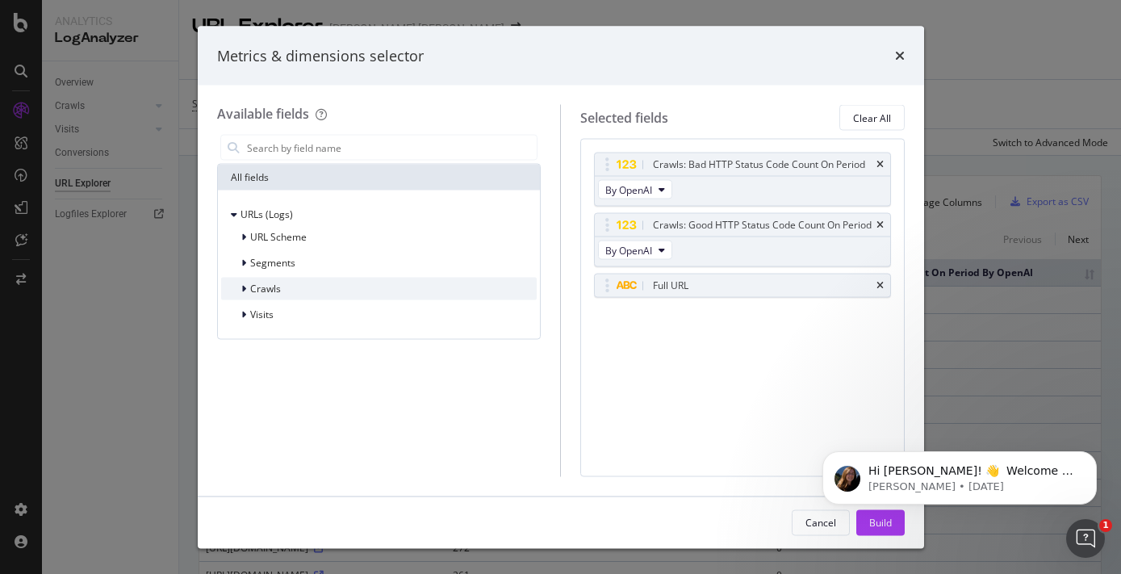
click at [243, 289] on icon "modal" at bounding box center [243, 289] width 5 height 10
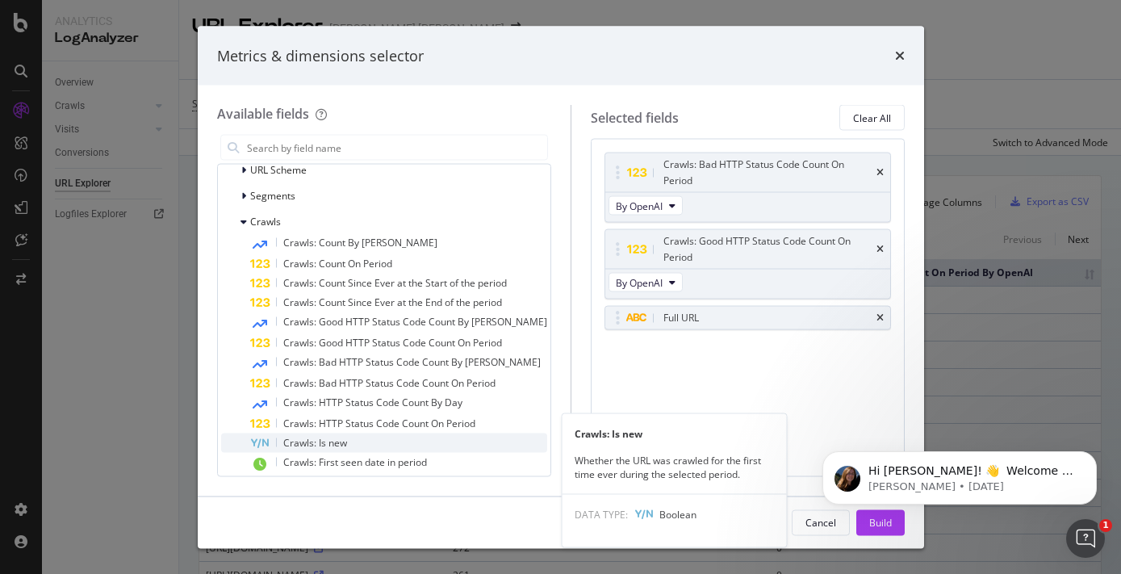
scroll to position [57, 0]
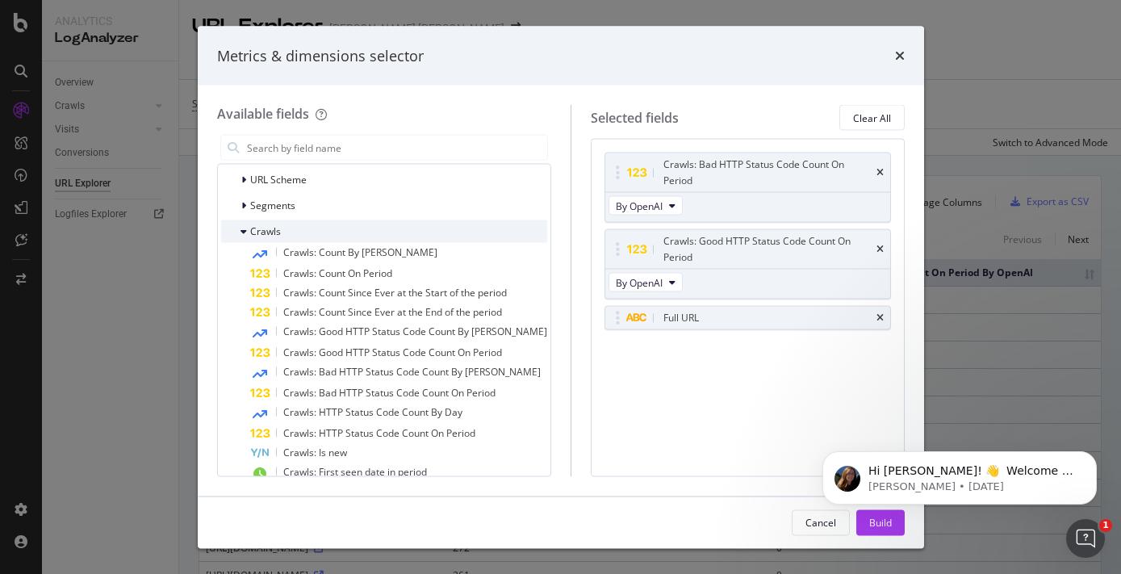
click at [241, 235] on icon "modal" at bounding box center [243, 232] width 6 height 10
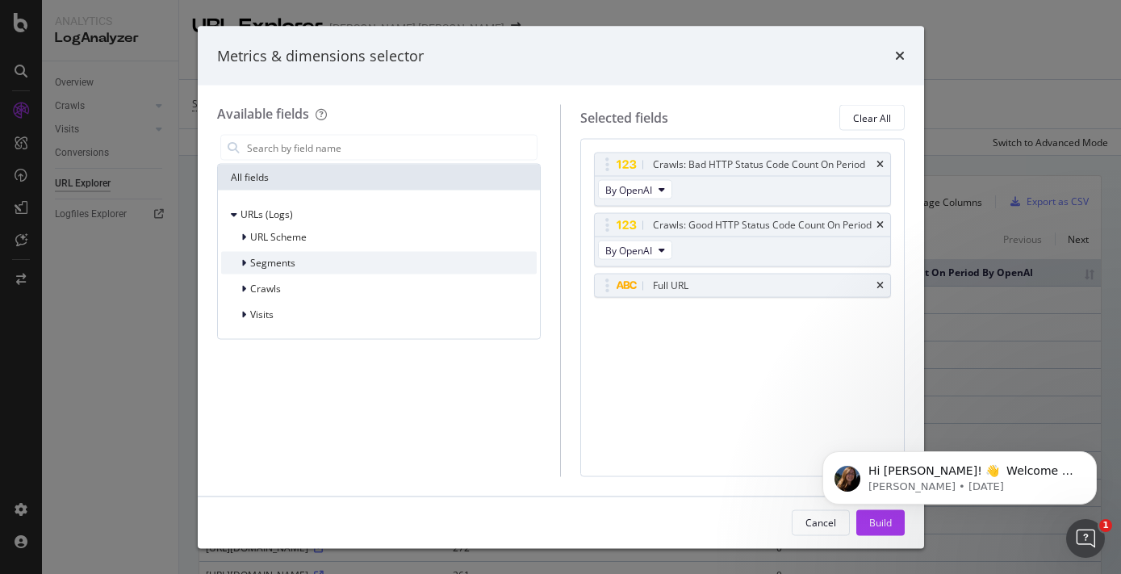
click at [242, 260] on icon "modal" at bounding box center [243, 263] width 5 height 10
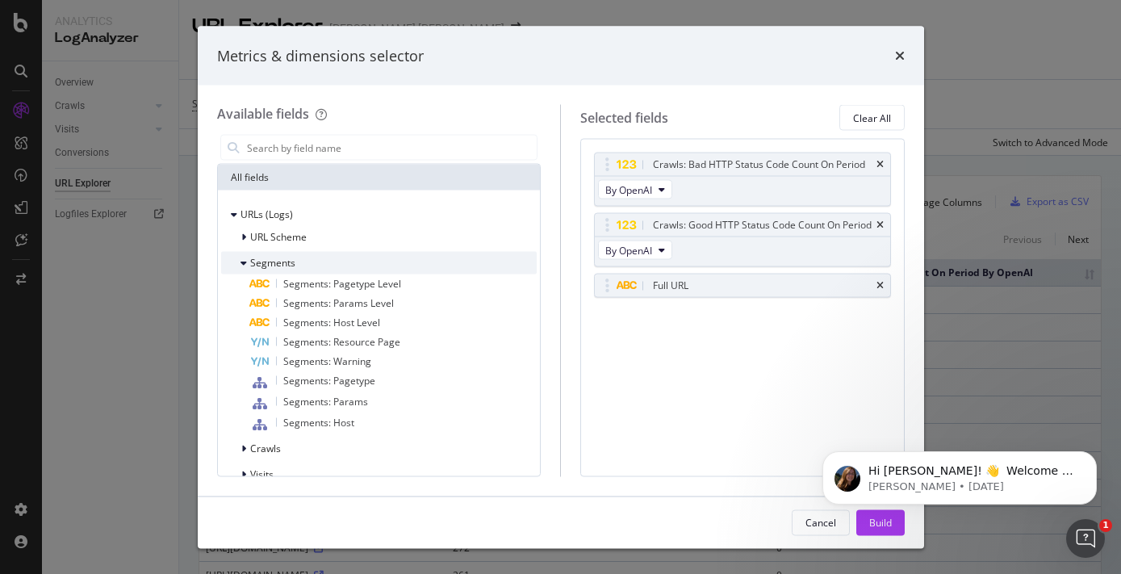
click at [242, 264] on icon "modal" at bounding box center [243, 263] width 6 height 10
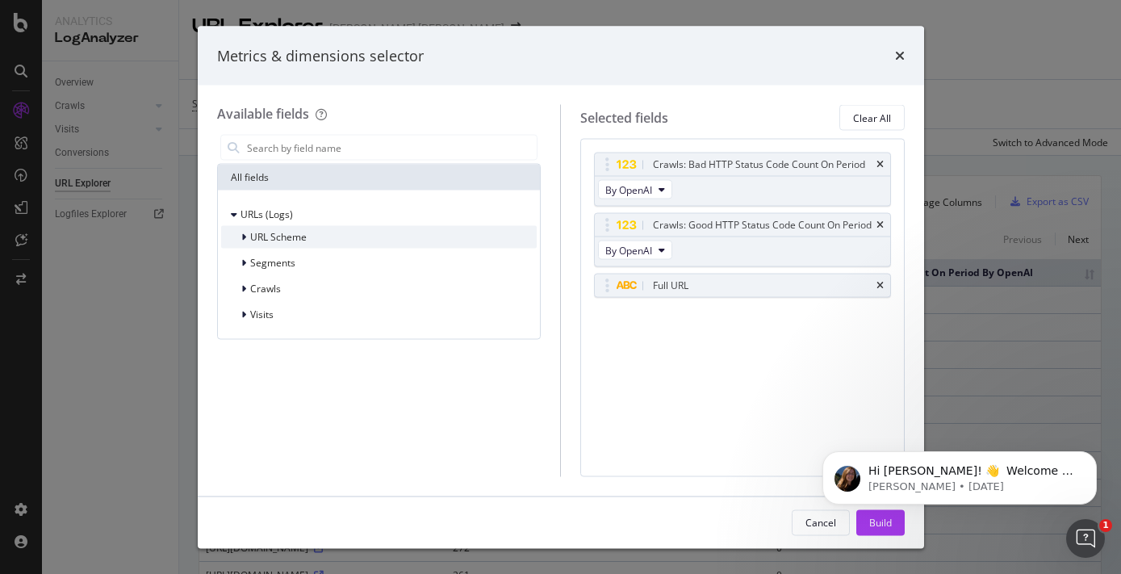
click at [242, 234] on icon "modal" at bounding box center [243, 237] width 5 height 10
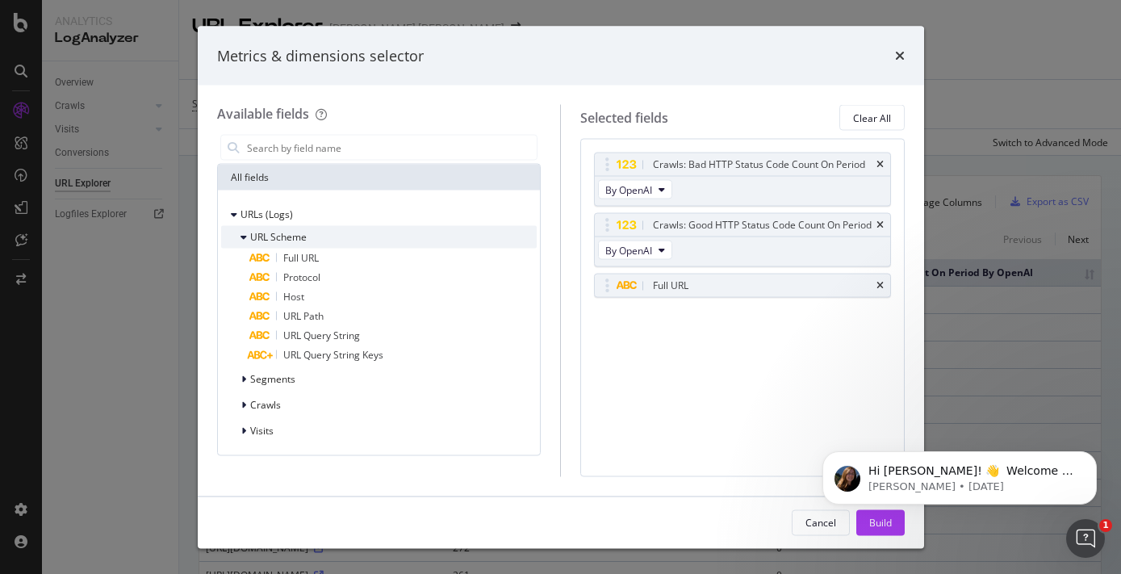
click at [242, 234] on icon "modal" at bounding box center [243, 237] width 6 height 10
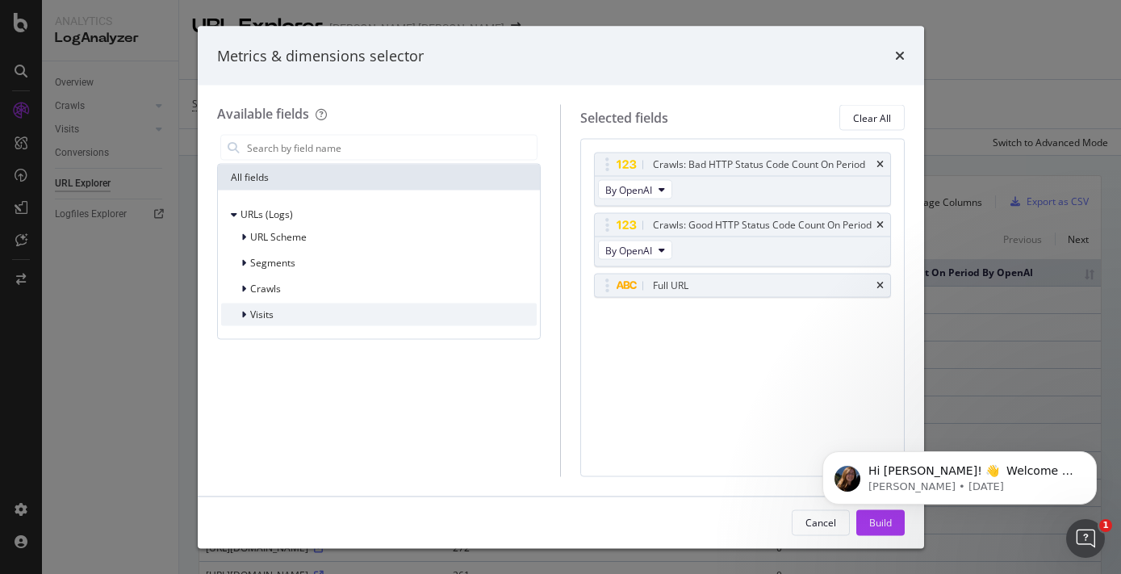
click at [245, 313] on icon "modal" at bounding box center [243, 315] width 5 height 10
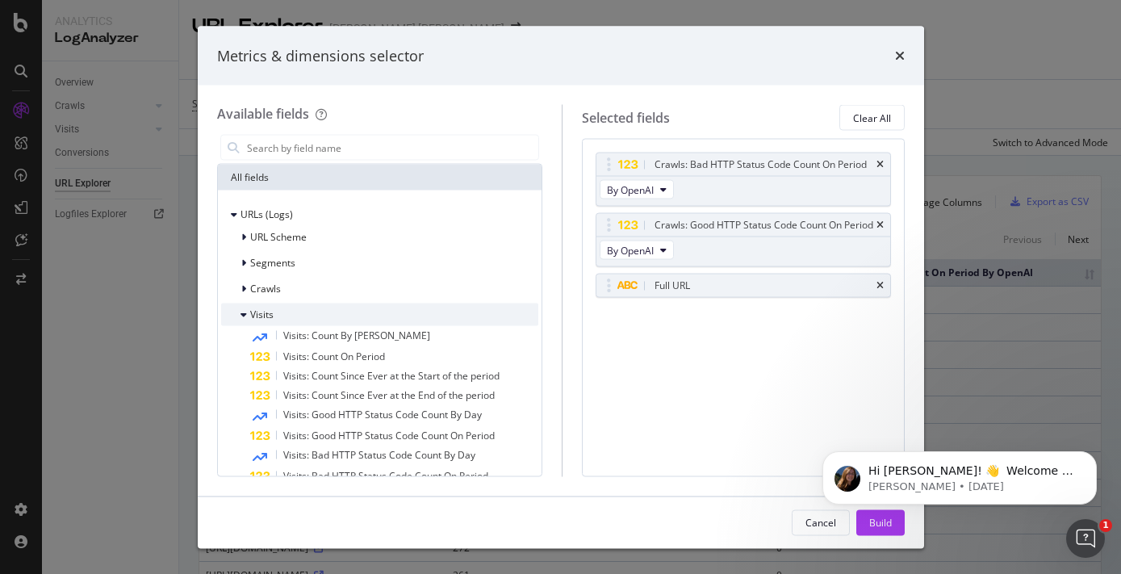
click at [245, 313] on icon "modal" at bounding box center [243, 315] width 6 height 10
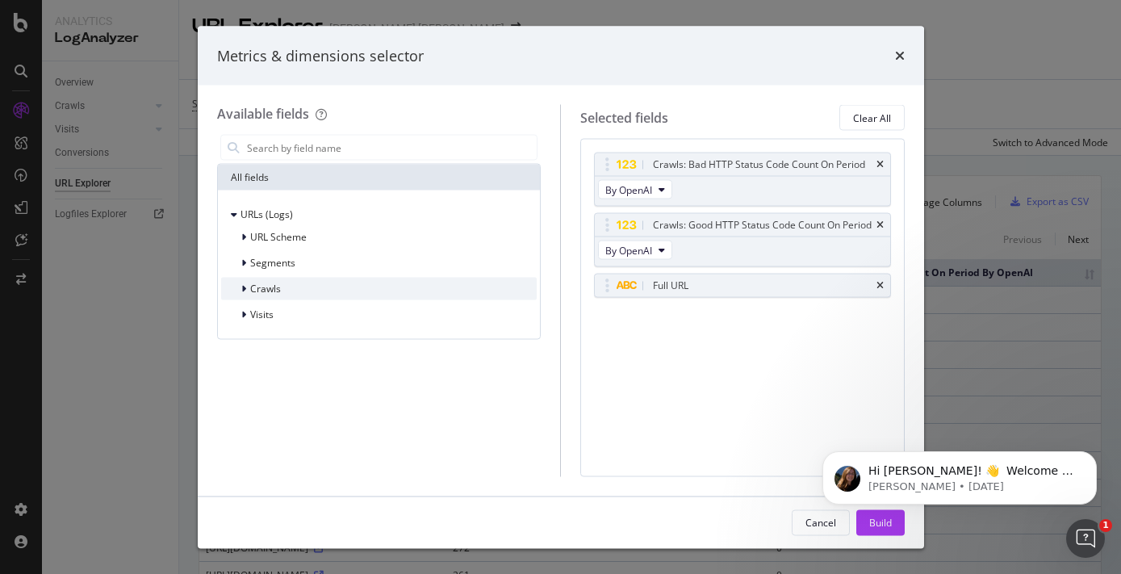
click at [246, 281] on div "modal" at bounding box center [245, 289] width 10 height 16
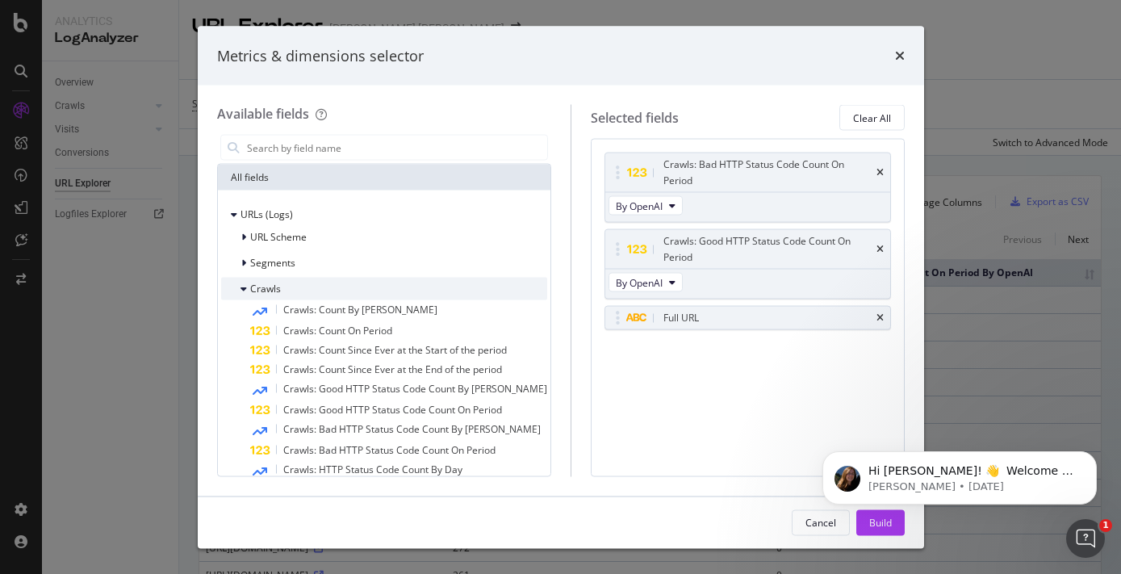
click at [246, 281] on div "modal" at bounding box center [245, 289] width 10 height 16
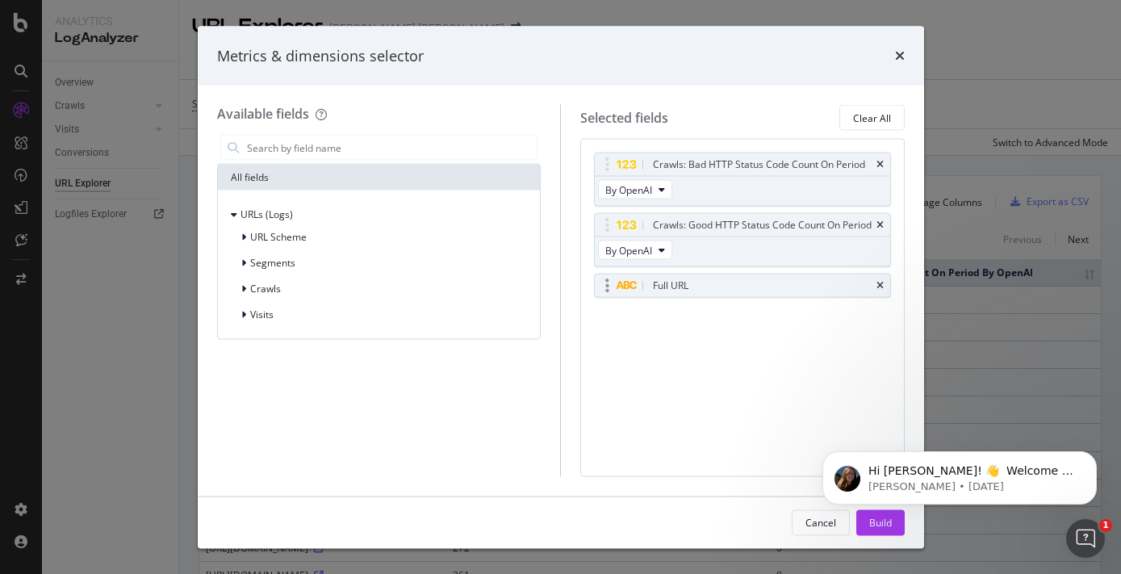
click at [609, 294] on div "modal" at bounding box center [607, 286] width 19 height 16
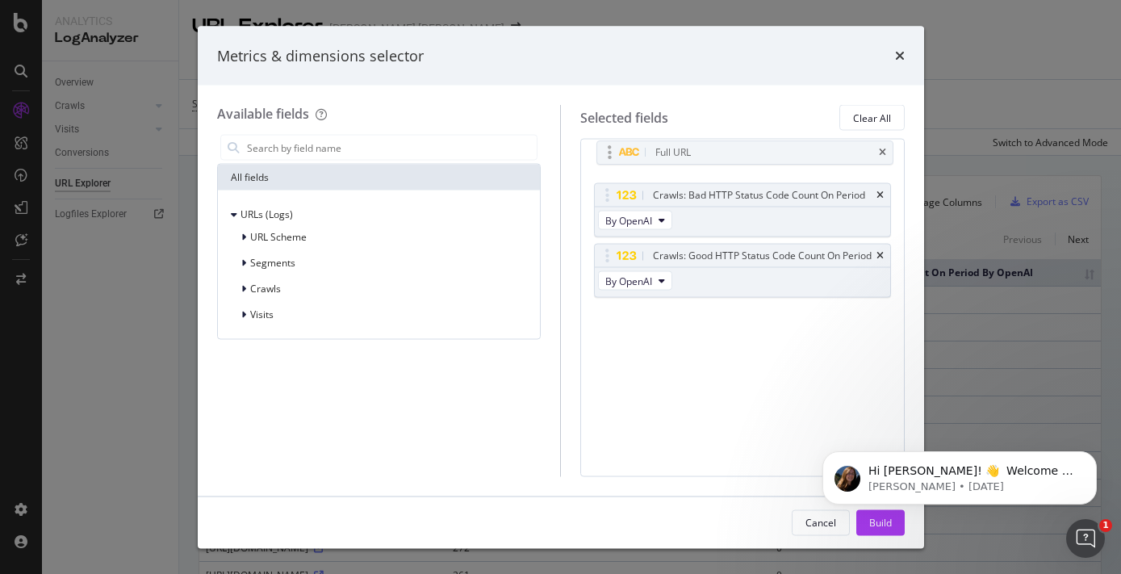
drag, startPoint x: 608, startPoint y: 304, endPoint x: 610, endPoint y: 155, distance: 149.3
click at [610, 155] on body "Analytics LogAnalyzer Overview Crawls Daily Distribution Segments Distribution …" at bounding box center [560, 287] width 1121 height 574
click at [899, 56] on icon "times" at bounding box center [900, 55] width 10 height 13
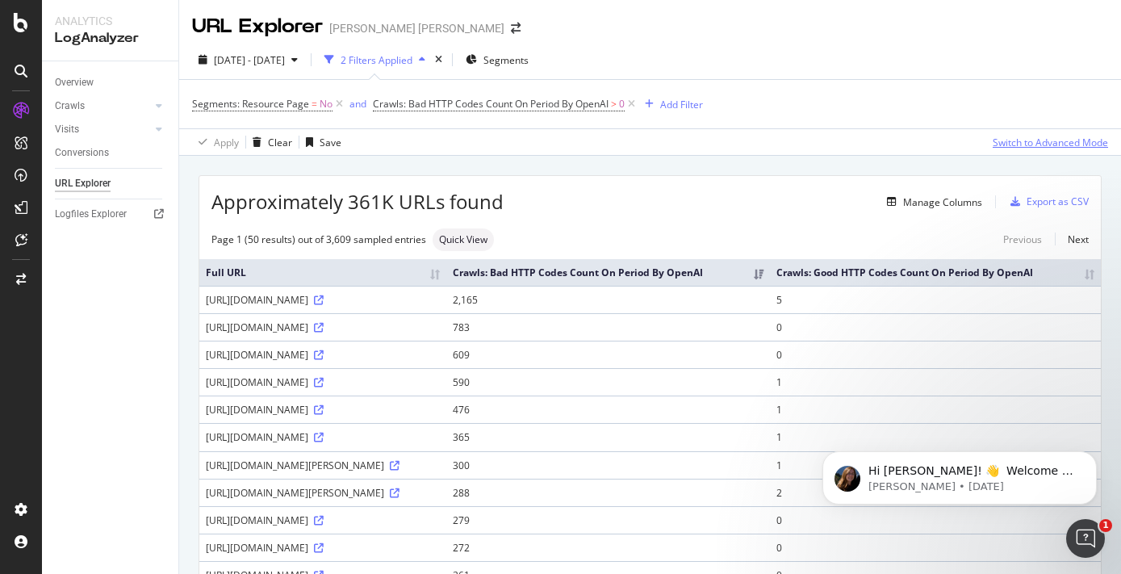
click at [1039, 143] on div "Switch to Advanced Mode" at bounding box center [1050, 143] width 115 height 14
click at [1062, 144] on div "Switch back to Simple mode" at bounding box center [1045, 143] width 125 height 14
click at [1062, 144] on div "Switch to Advanced Mode" at bounding box center [1050, 143] width 115 height 14
click at [1062, 144] on div "Switch back to Simple mode" at bounding box center [1045, 143] width 125 height 14
click at [691, 107] on div "Add Filter" at bounding box center [681, 105] width 43 height 14
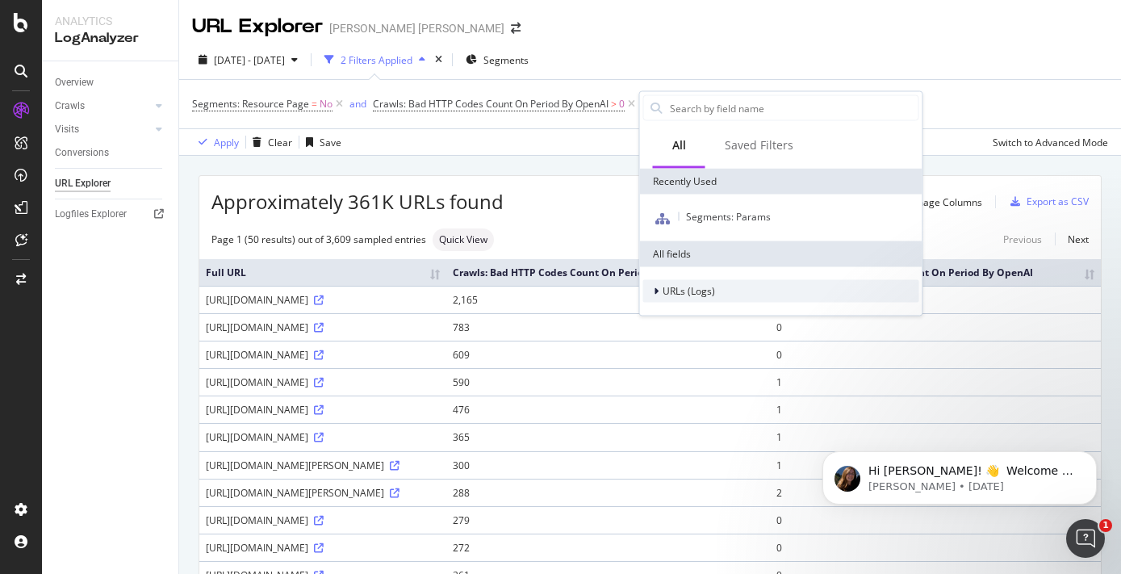
click at [694, 289] on span "URLs (Logs)" at bounding box center [689, 291] width 52 height 14
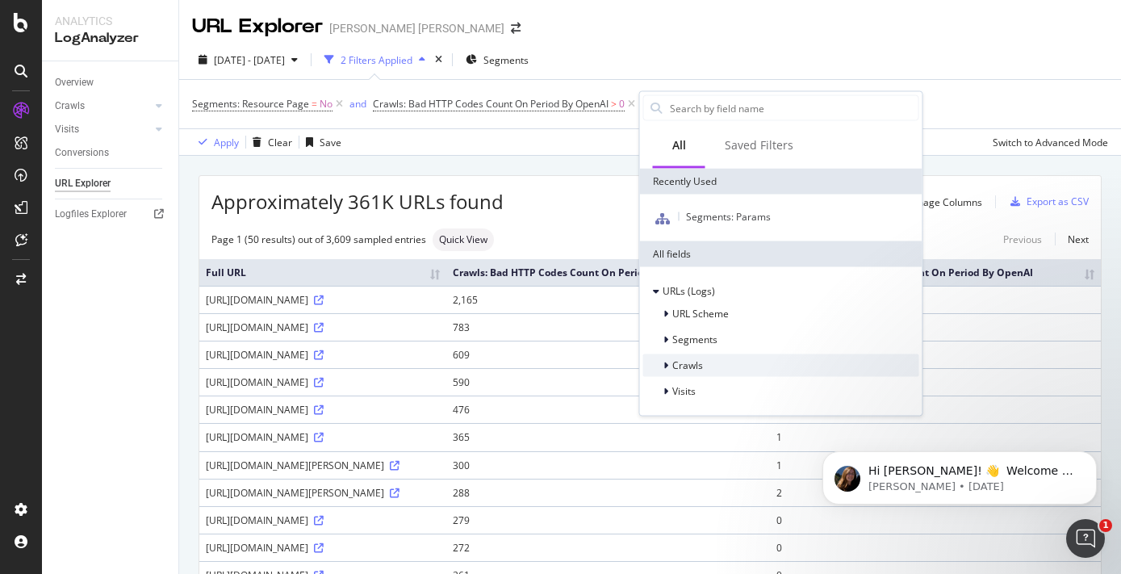
click at [685, 366] on span "Crawls" at bounding box center [687, 365] width 31 height 14
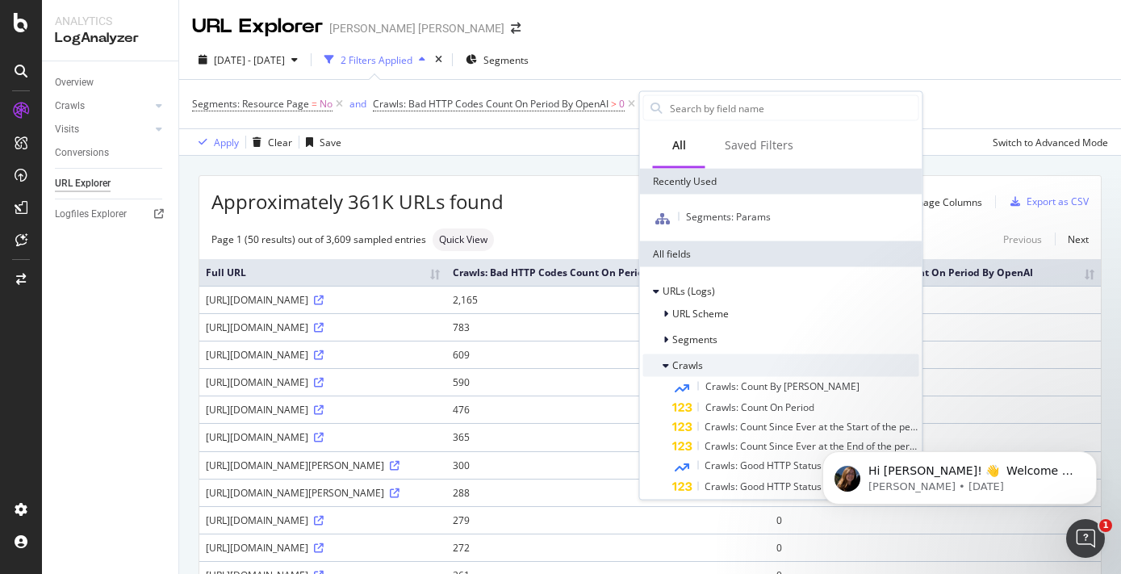
click at [685, 366] on span "Crawls" at bounding box center [687, 365] width 31 height 14
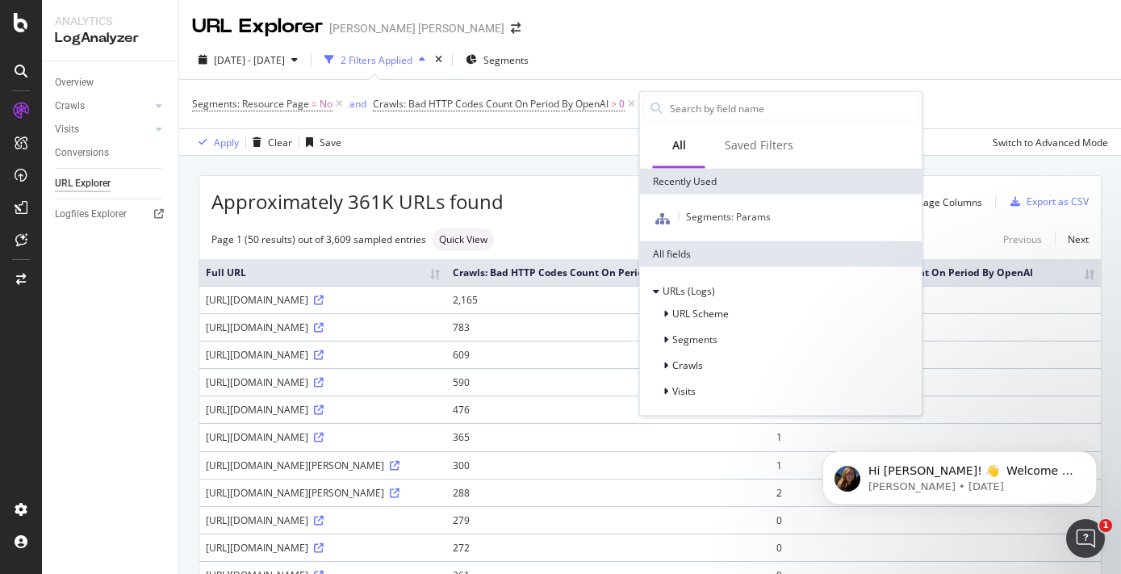
click at [709, 61] on div "[DATE] - [DATE] 2 Filters Applied Segments" at bounding box center [650, 63] width 942 height 32
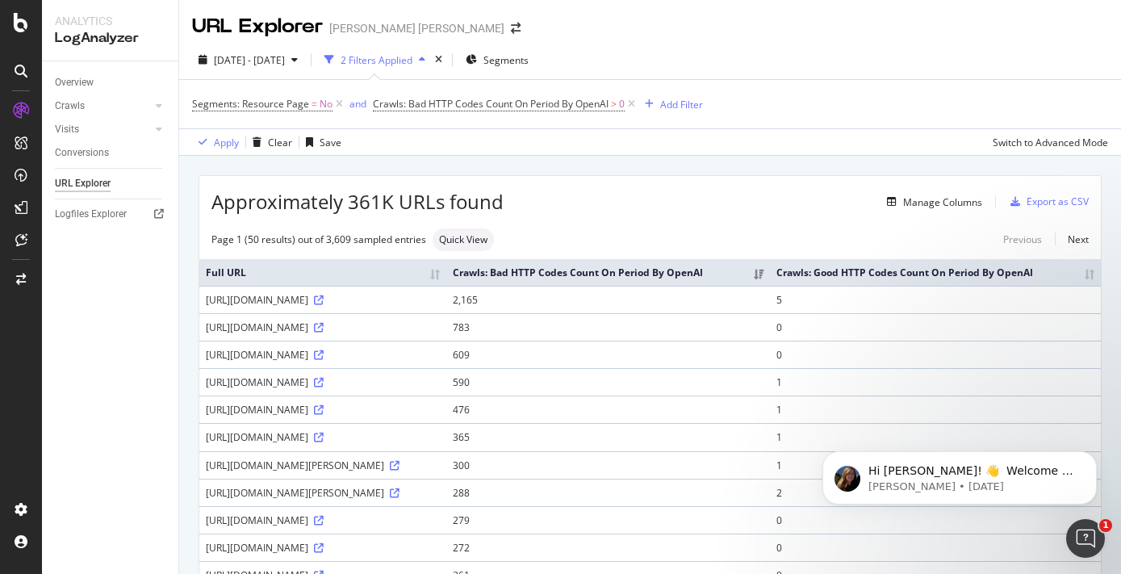
click at [412, 60] on div "2 Filters Applied" at bounding box center [377, 60] width 72 height 14
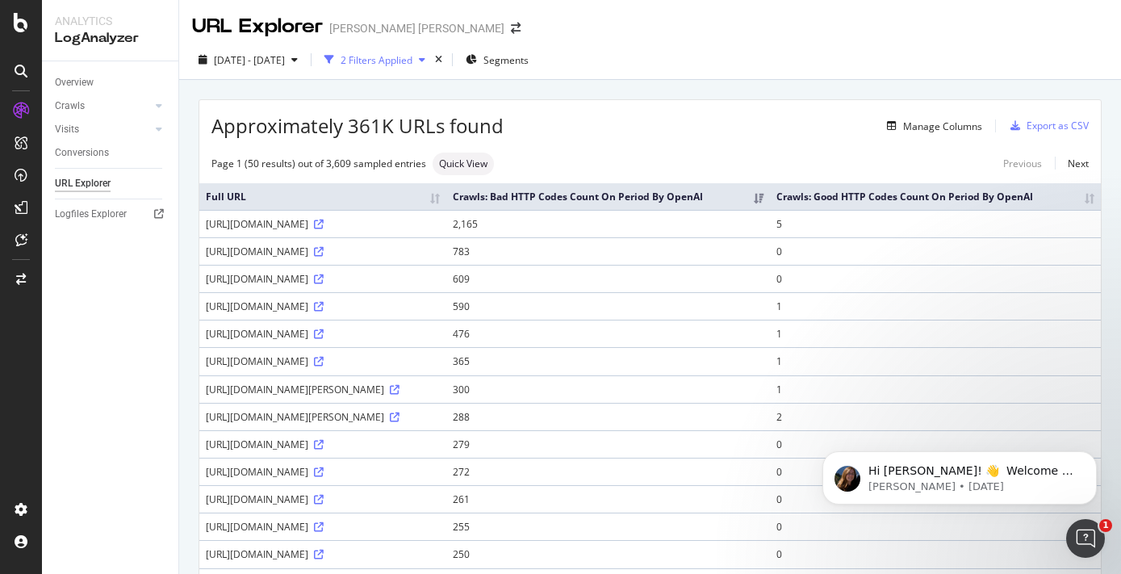
click at [412, 60] on div "2 Filters Applied" at bounding box center [377, 60] width 72 height 14
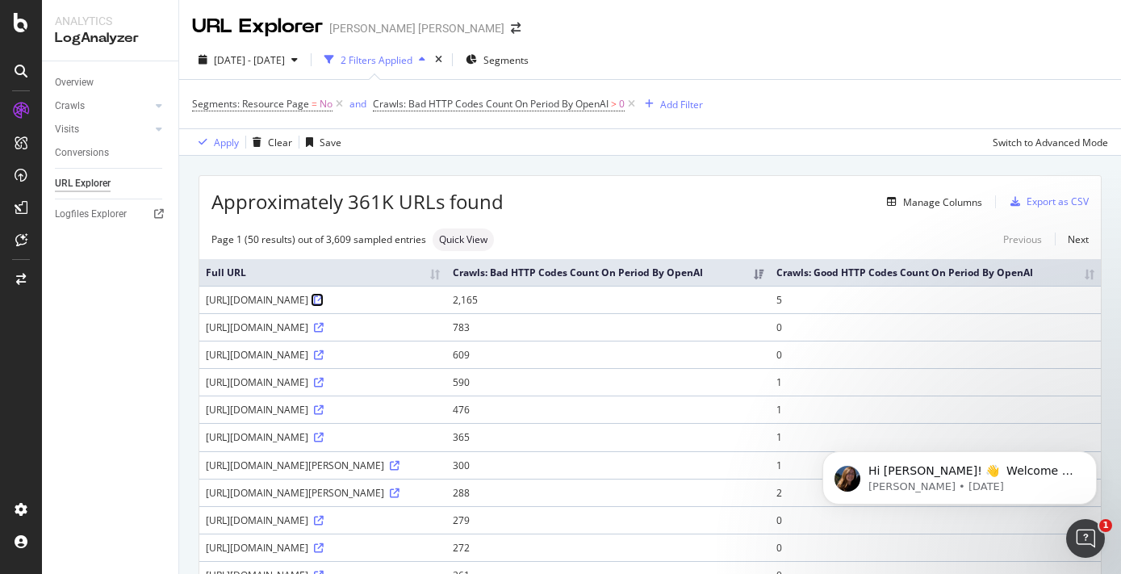
click at [324, 305] on icon at bounding box center [319, 300] width 10 height 10
click at [1045, 199] on div "Export as CSV" at bounding box center [1058, 201] width 62 height 14
click at [1061, 205] on div "Export as CSV" at bounding box center [1058, 201] width 62 height 14
click at [675, 41] on div "[DATE] - [DATE] 2 Filters Applied Segments Segments: Resource Page = No and Cra…" at bounding box center [650, 97] width 942 height 115
click at [77, 82] on div "Overview" at bounding box center [74, 82] width 39 height 17
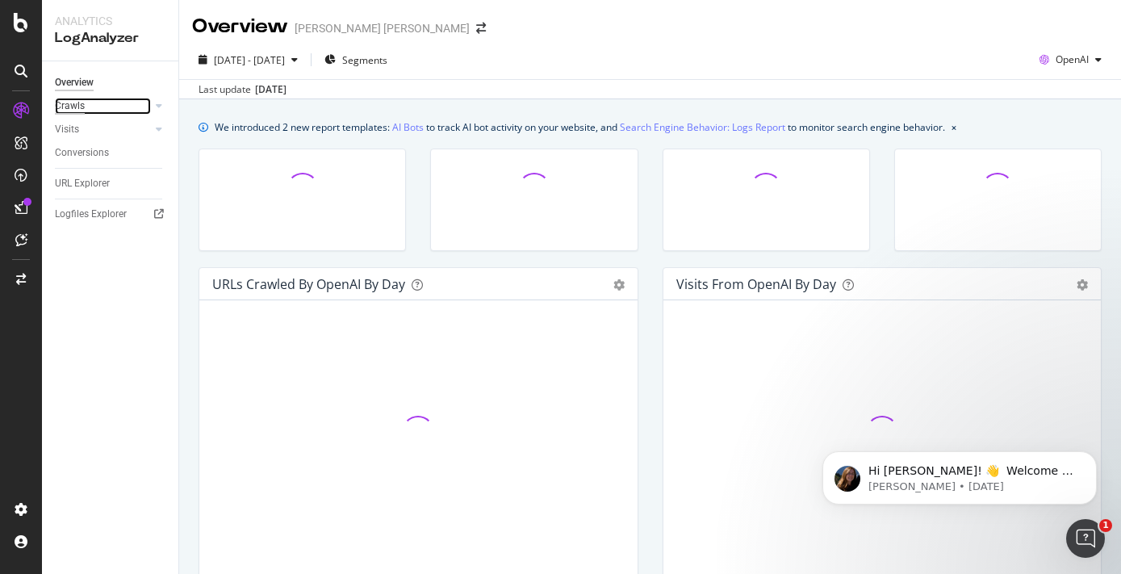
click at [77, 104] on div "Crawls" at bounding box center [70, 106] width 30 height 17
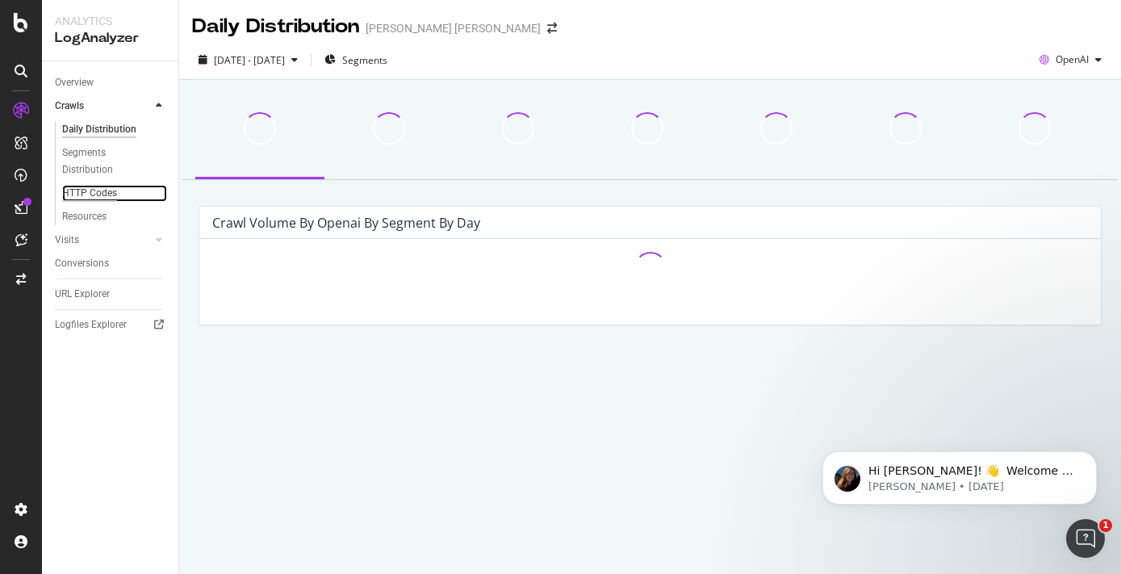
click at [98, 190] on div "HTTP Codes" at bounding box center [89, 193] width 55 height 17
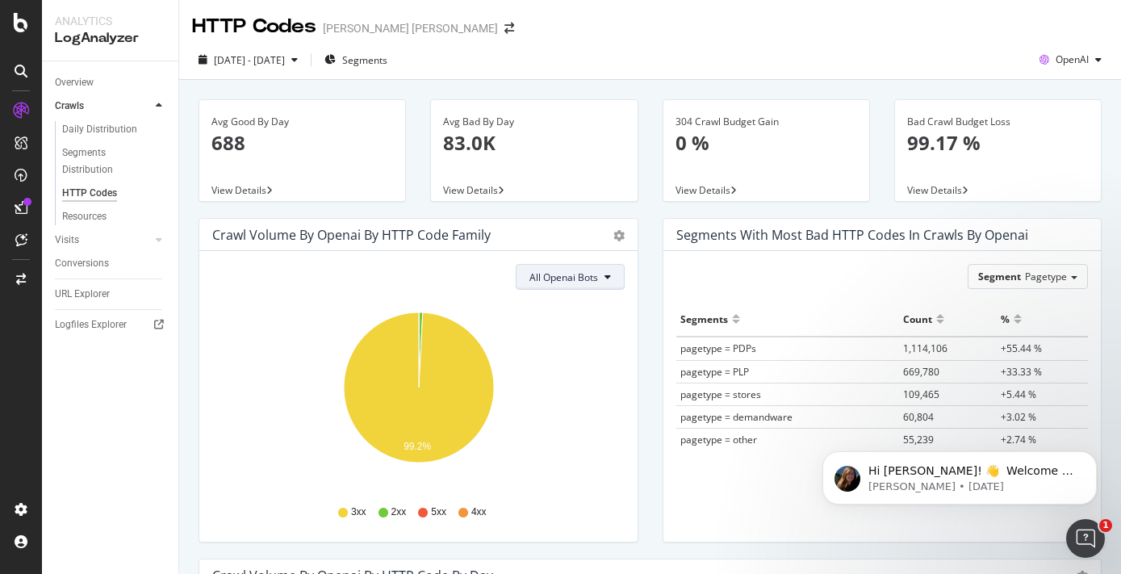
click at [619, 277] on button "All Openai Bots" at bounding box center [570, 277] width 109 height 26
